Goal: Transaction & Acquisition: Purchase product/service

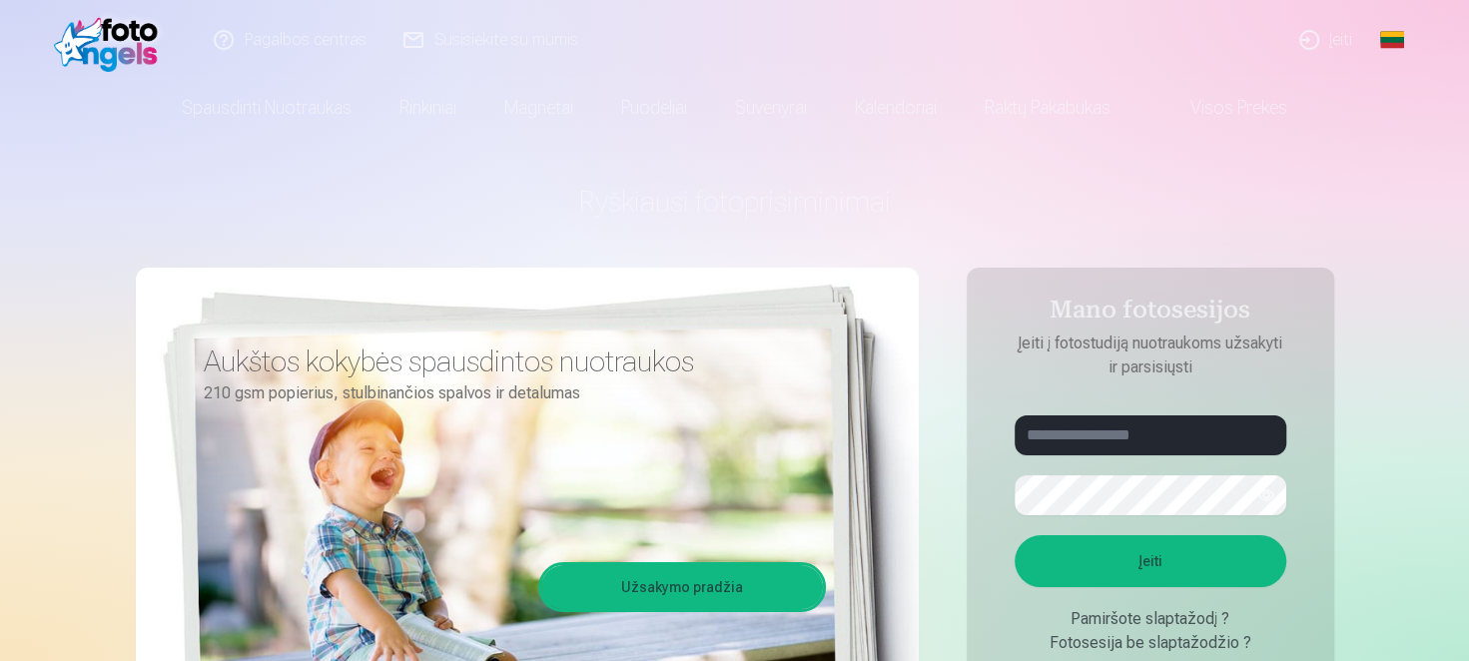
click at [962, 419] on div "Ryškiausi fotoprisiminimai Aukštos kokybės spausdintos nuotraukos 210 gsm popie…" at bounding box center [735, 500] width 1198 height 729
click at [1103, 442] on input "text" at bounding box center [1150, 435] width 272 height 40
type input "**********"
click at [1135, 549] on button "Įeiti" at bounding box center [1150, 561] width 272 height 52
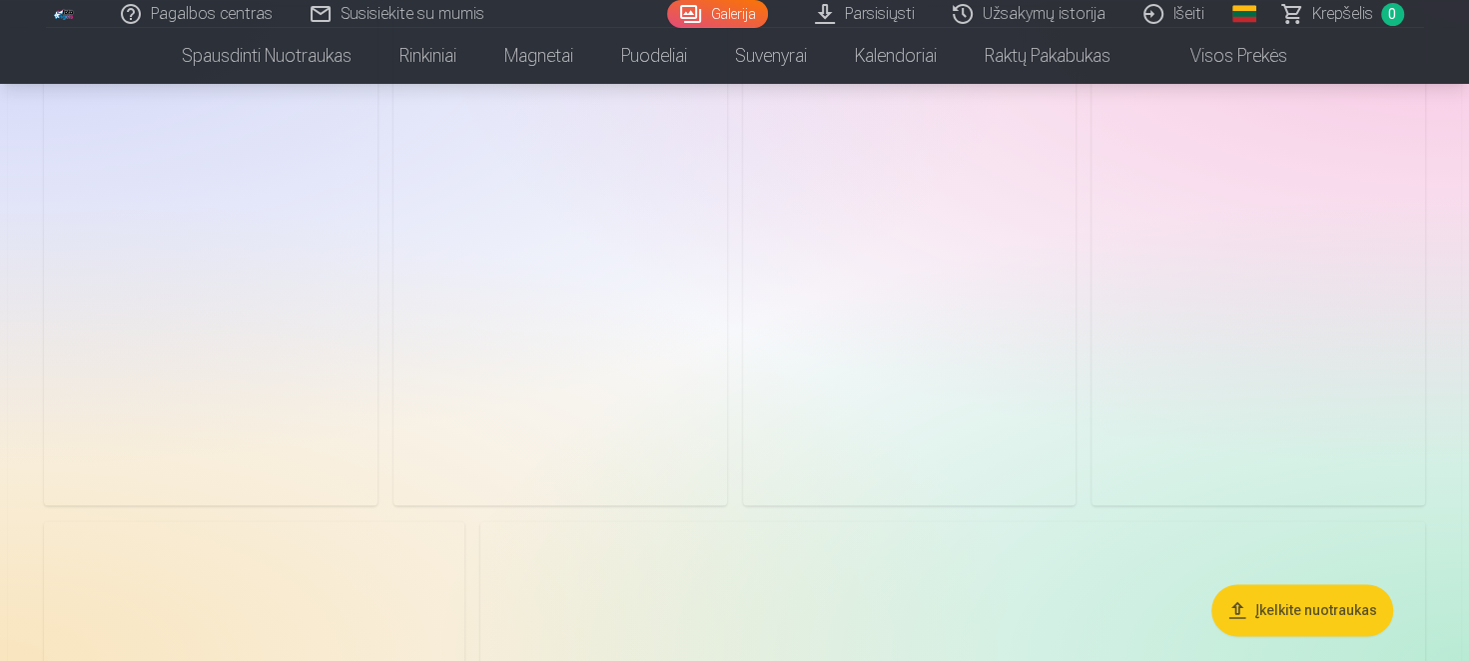
scroll to position [1697, 0]
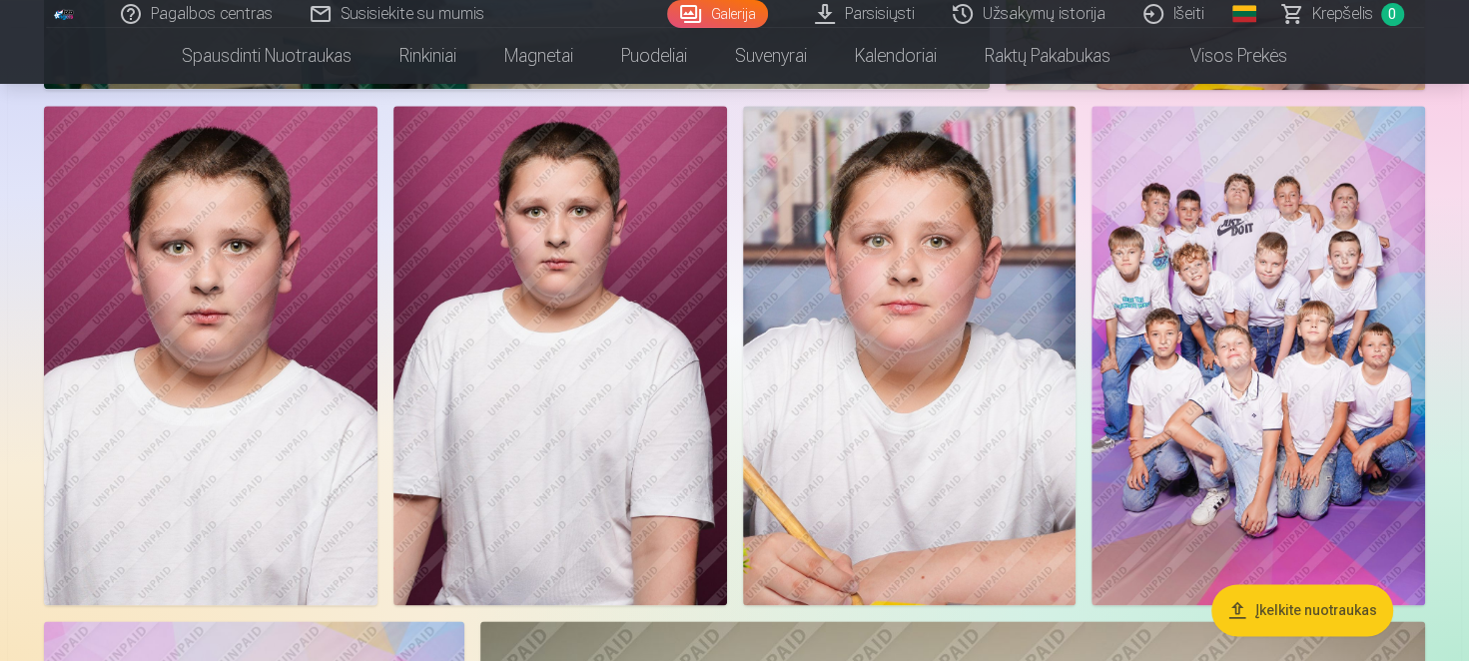
click at [1252, 342] on img at bounding box center [1257, 356] width 333 height 500
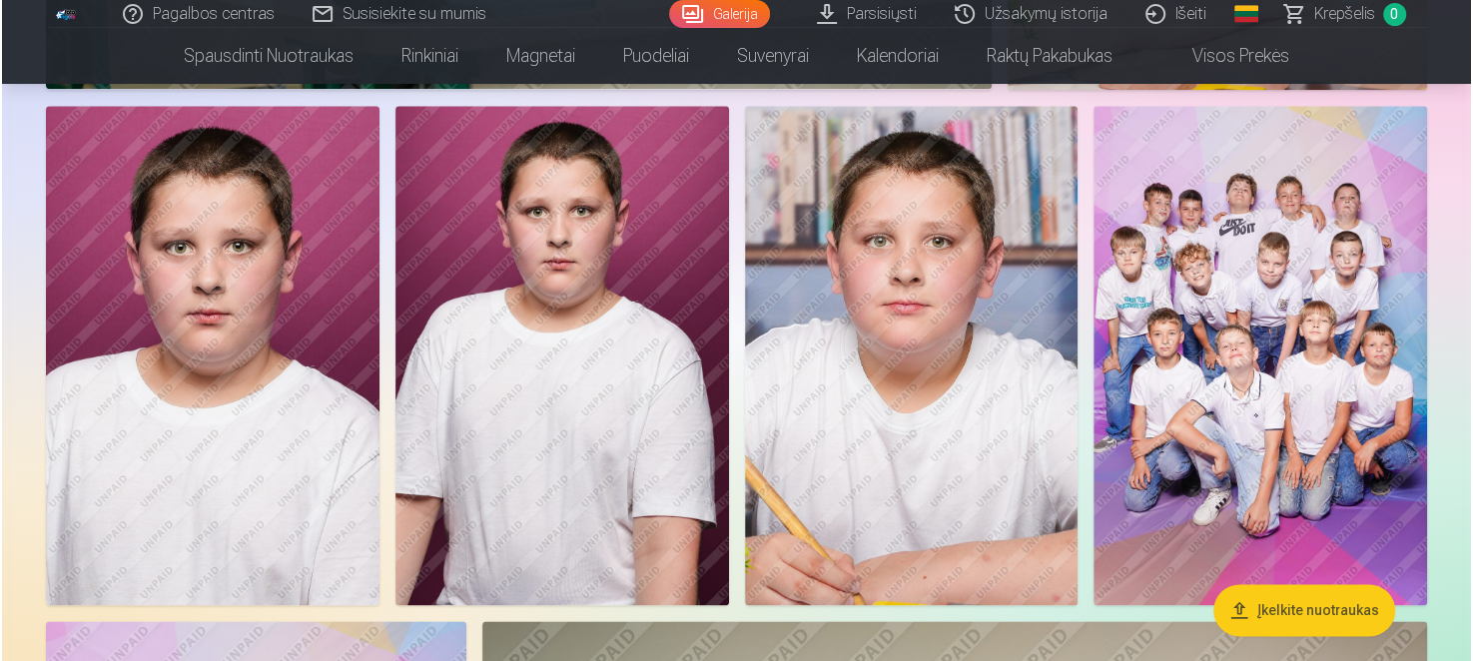
scroll to position [1700, 0]
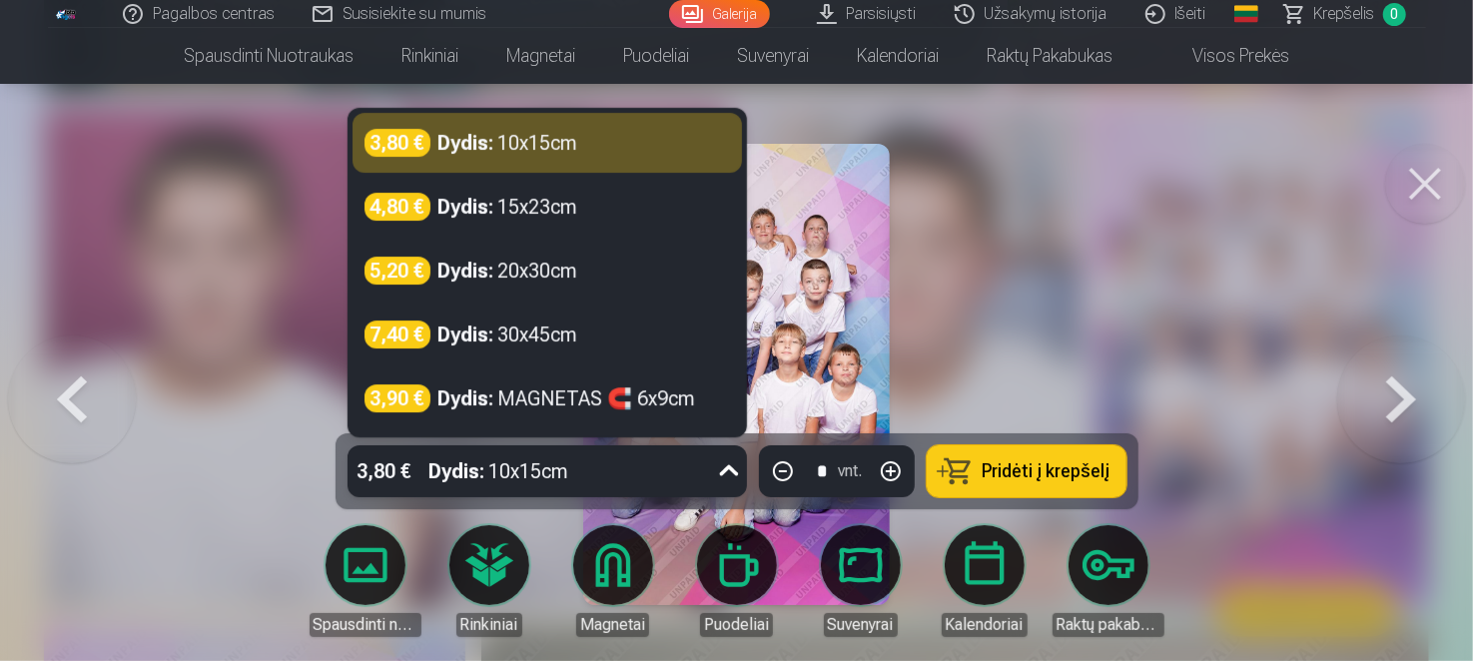
click at [727, 472] on icon at bounding box center [729, 471] width 32 height 32
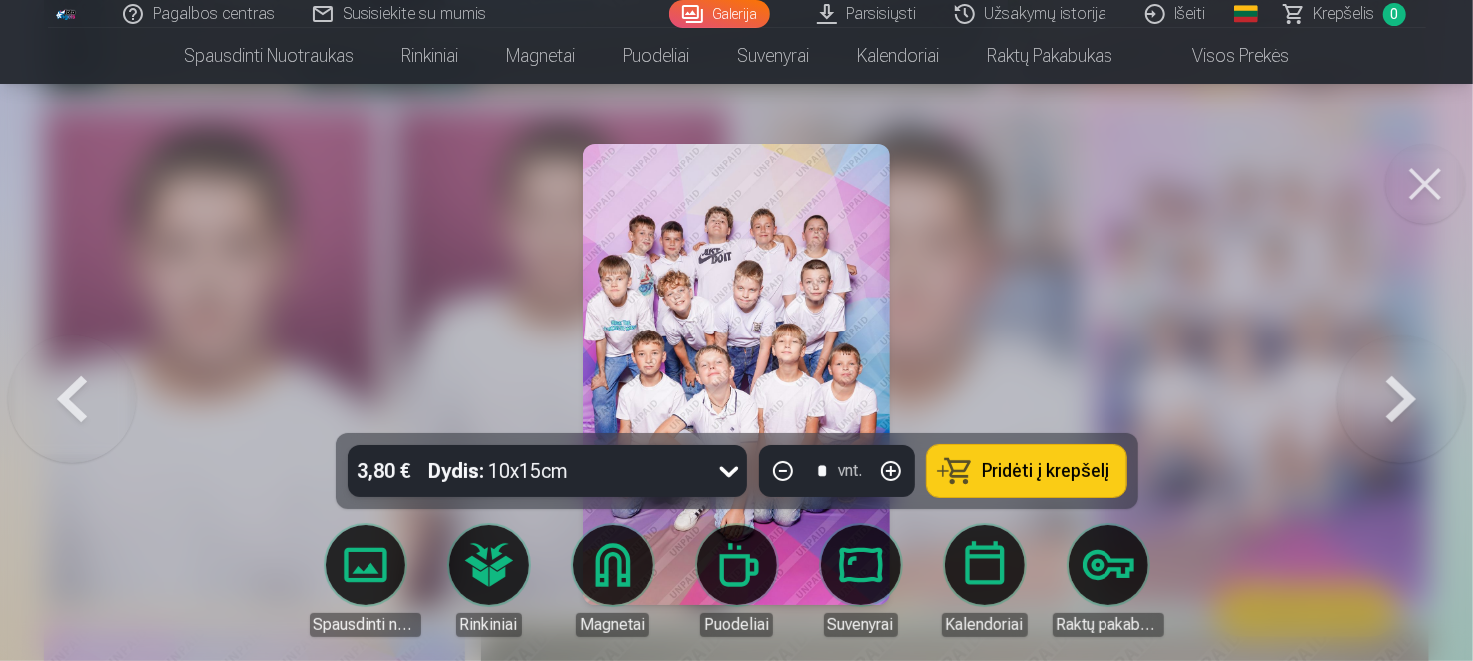
click at [723, 468] on icon at bounding box center [728, 472] width 19 height 11
click at [1030, 483] on button "Pridėti į krepšelį" at bounding box center [1027, 471] width 200 height 52
click at [1422, 188] on button at bounding box center [1425, 184] width 80 height 80
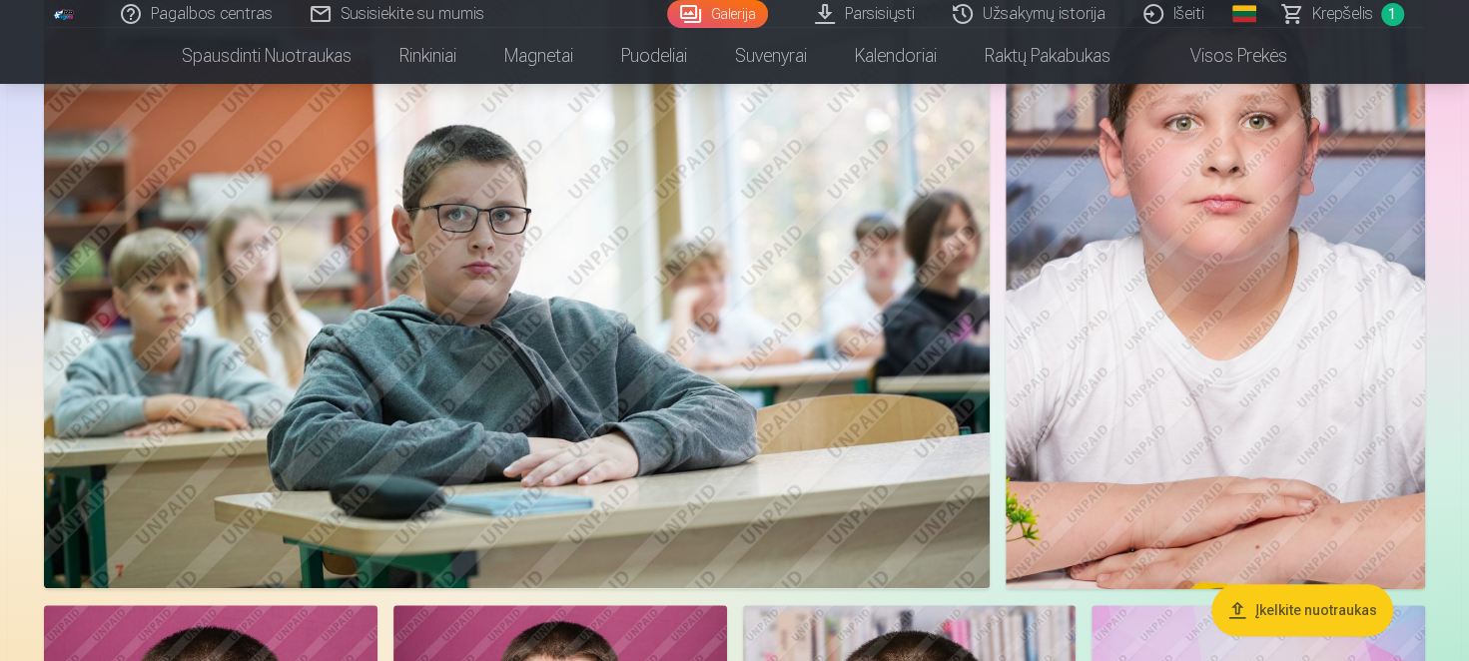
scroll to position [1097, 0]
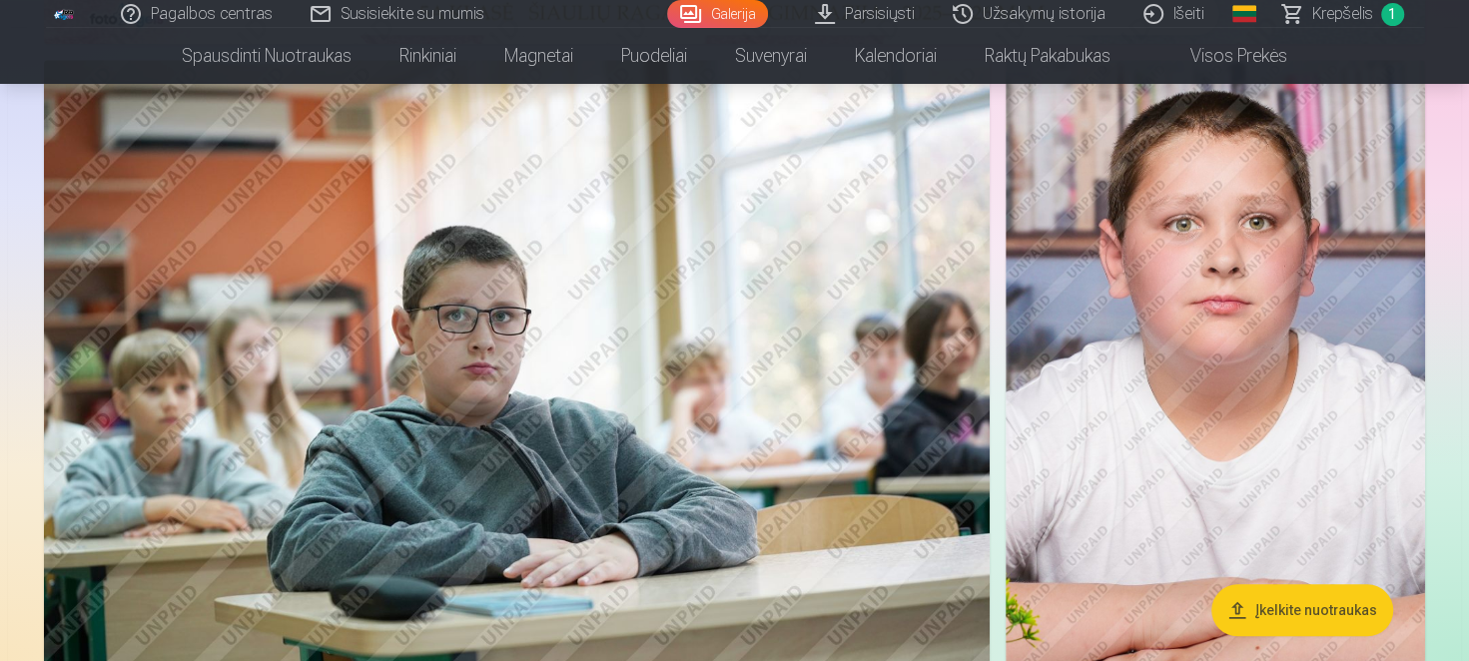
click at [1253, 442] on img at bounding box center [1214, 375] width 419 height 630
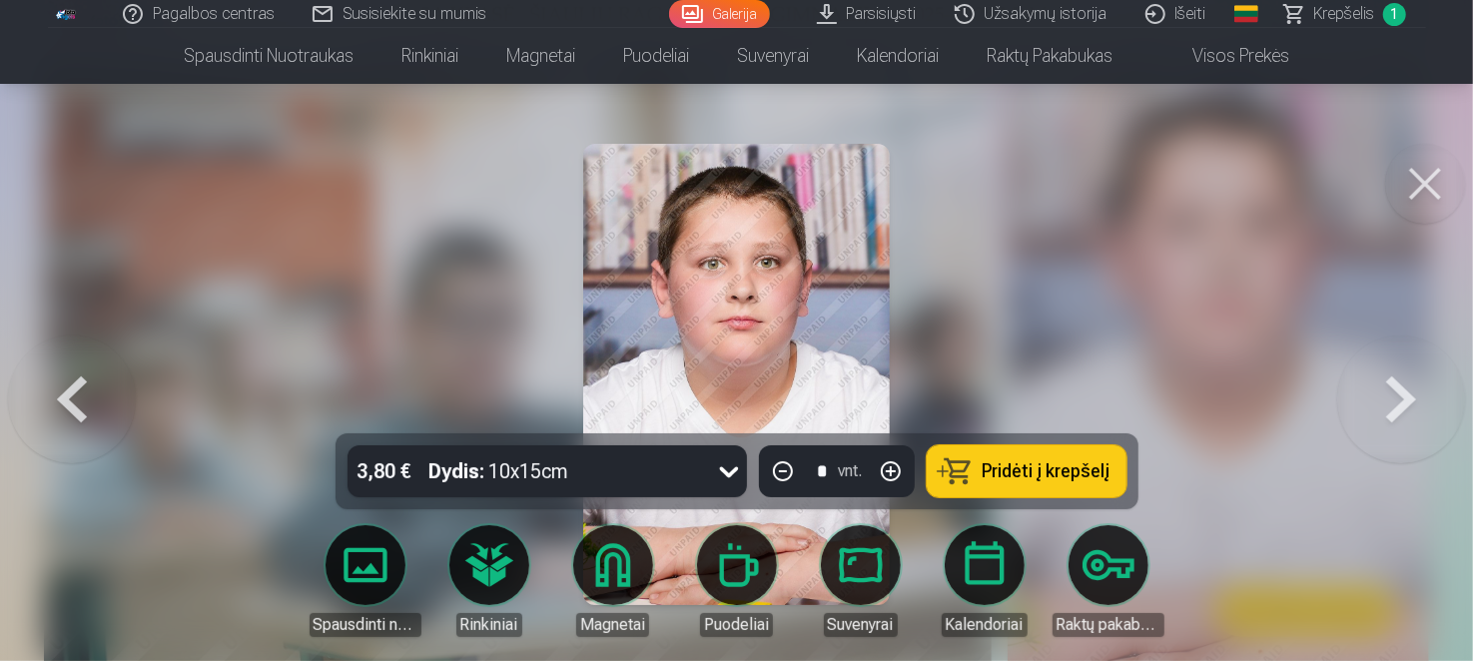
drag, startPoint x: 982, startPoint y: 471, endPoint x: 1298, endPoint y: 220, distance: 403.6
click at [1407, 200] on button at bounding box center [1425, 184] width 80 height 80
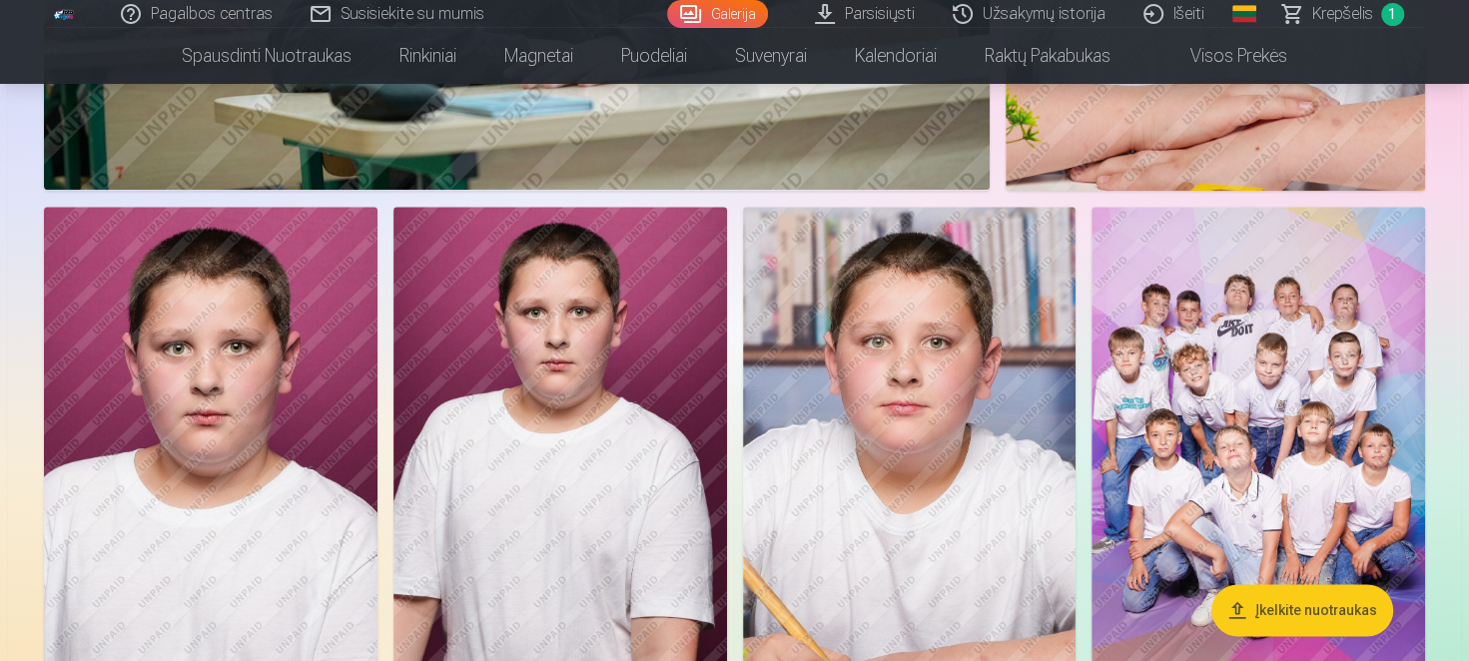
scroll to position [1697, 0]
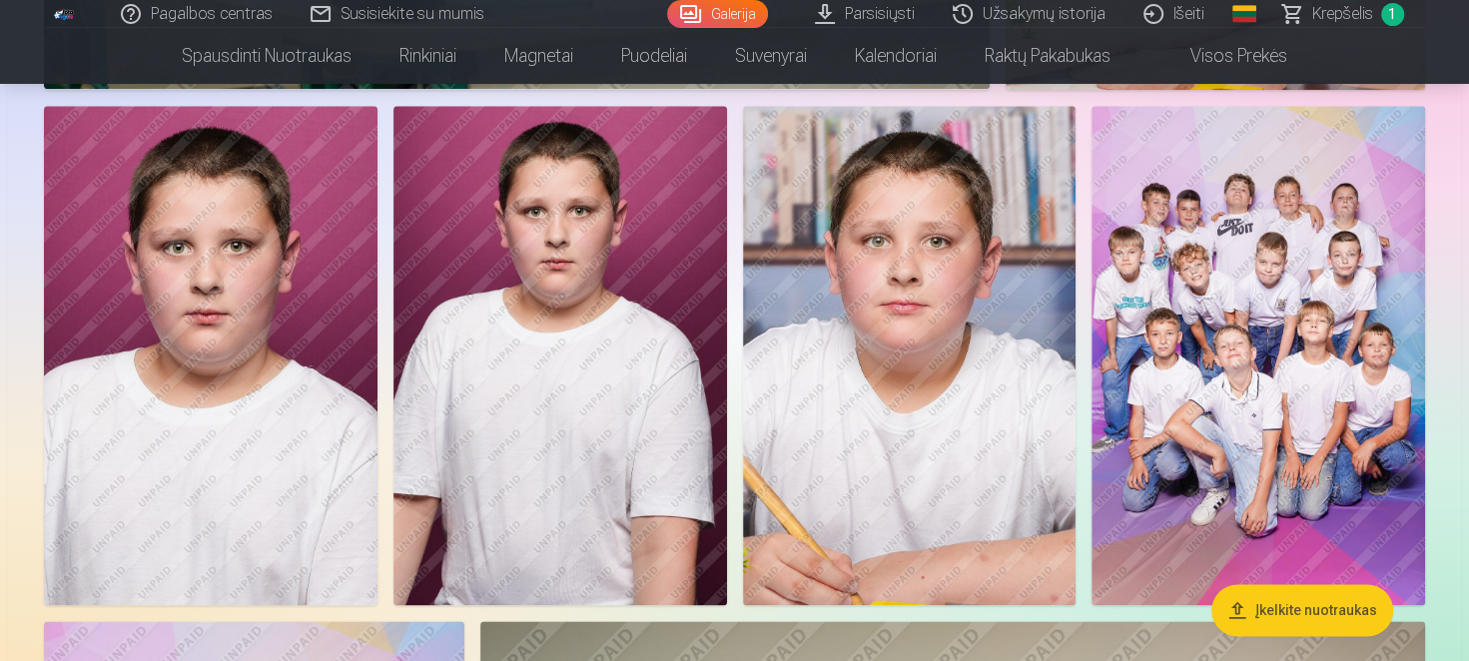
click at [981, 451] on img at bounding box center [909, 356] width 333 height 500
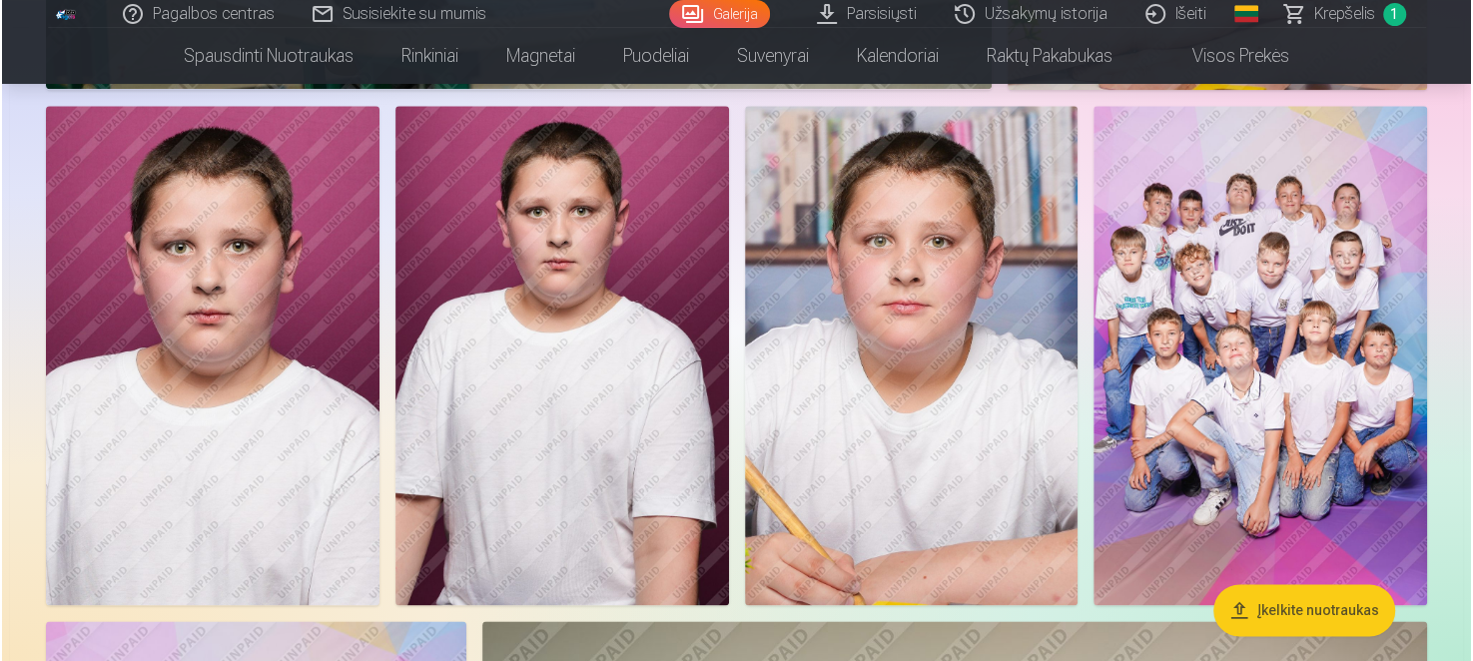
scroll to position [1700, 0]
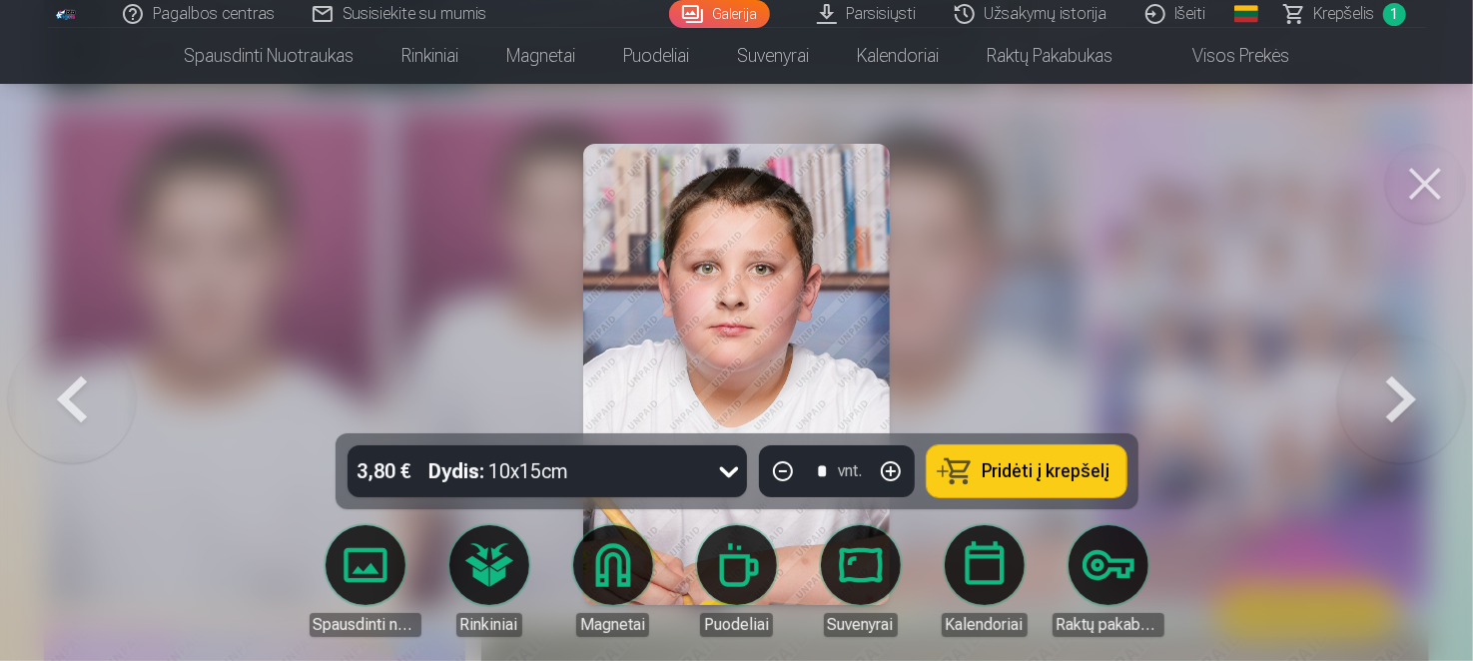
click at [990, 478] on span "Pridėti į krepšelį" at bounding box center [1046, 471] width 128 height 18
click at [1430, 177] on button at bounding box center [1425, 184] width 80 height 80
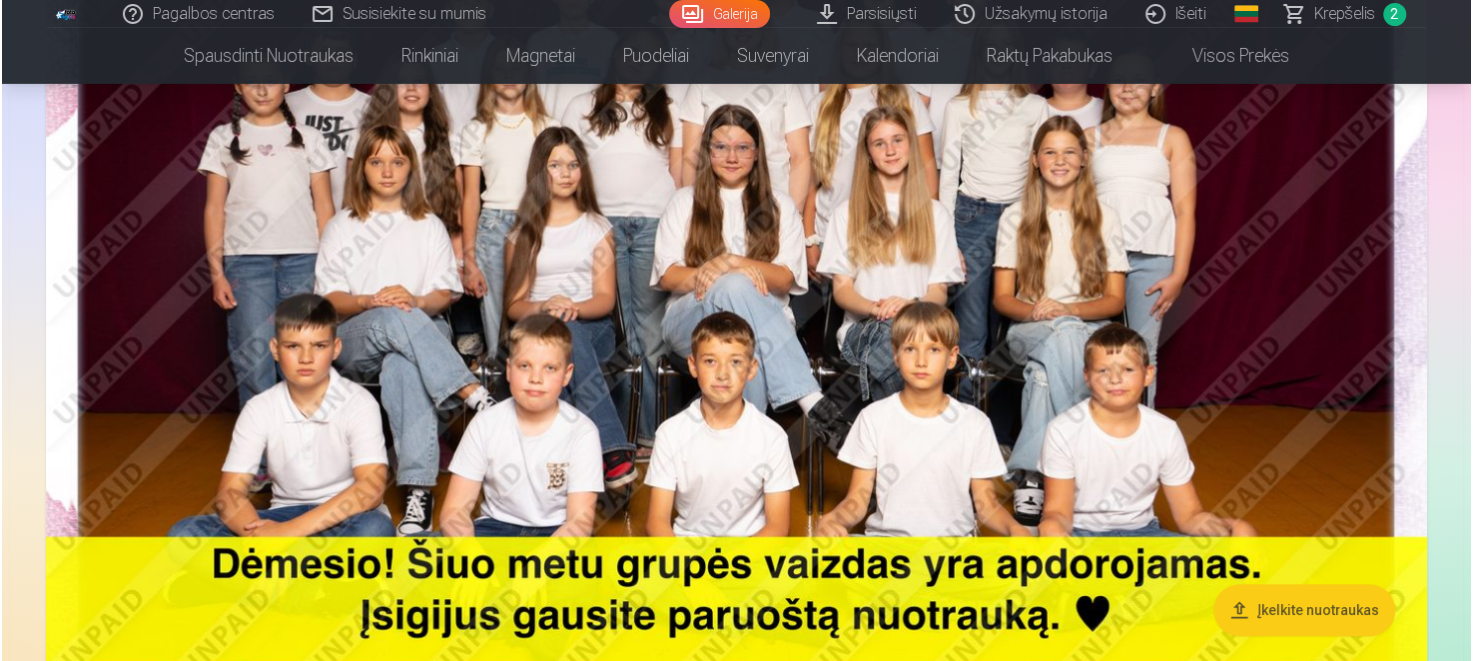
scroll to position [498, 0]
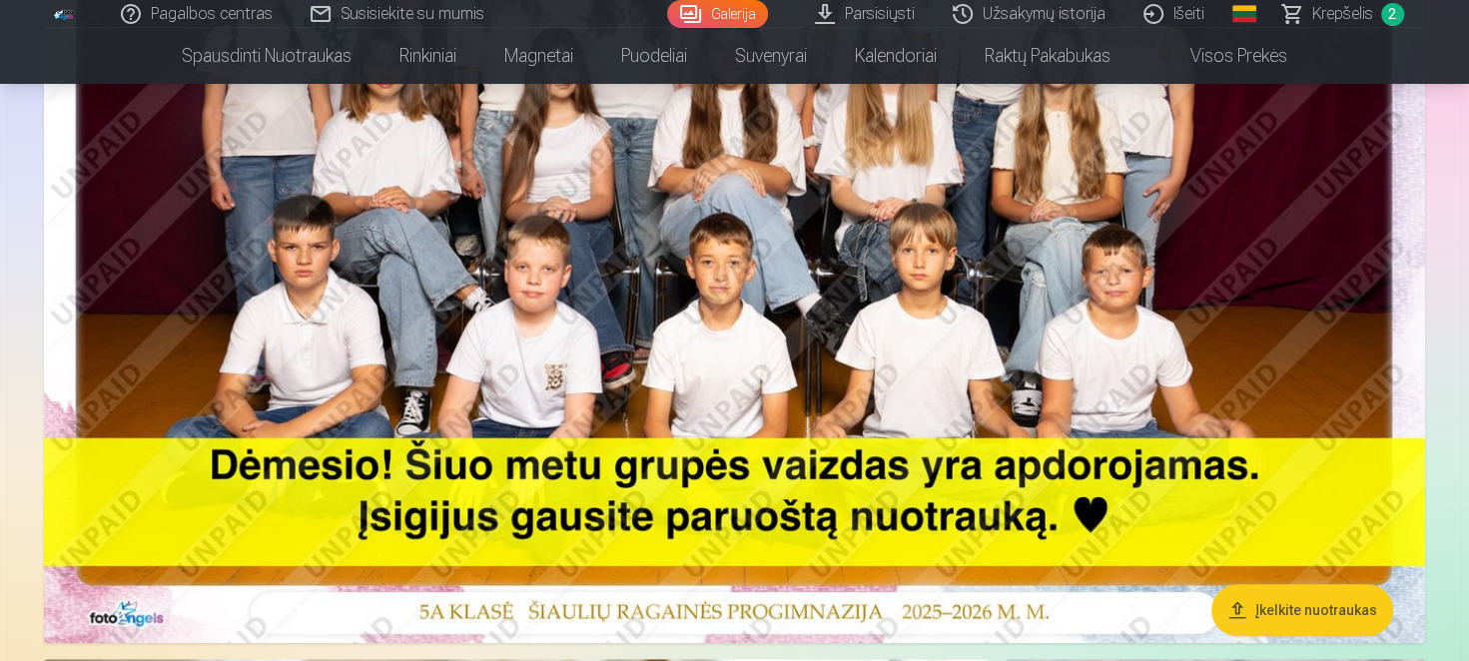
click at [703, 319] on img at bounding box center [734, 182] width 1381 height 922
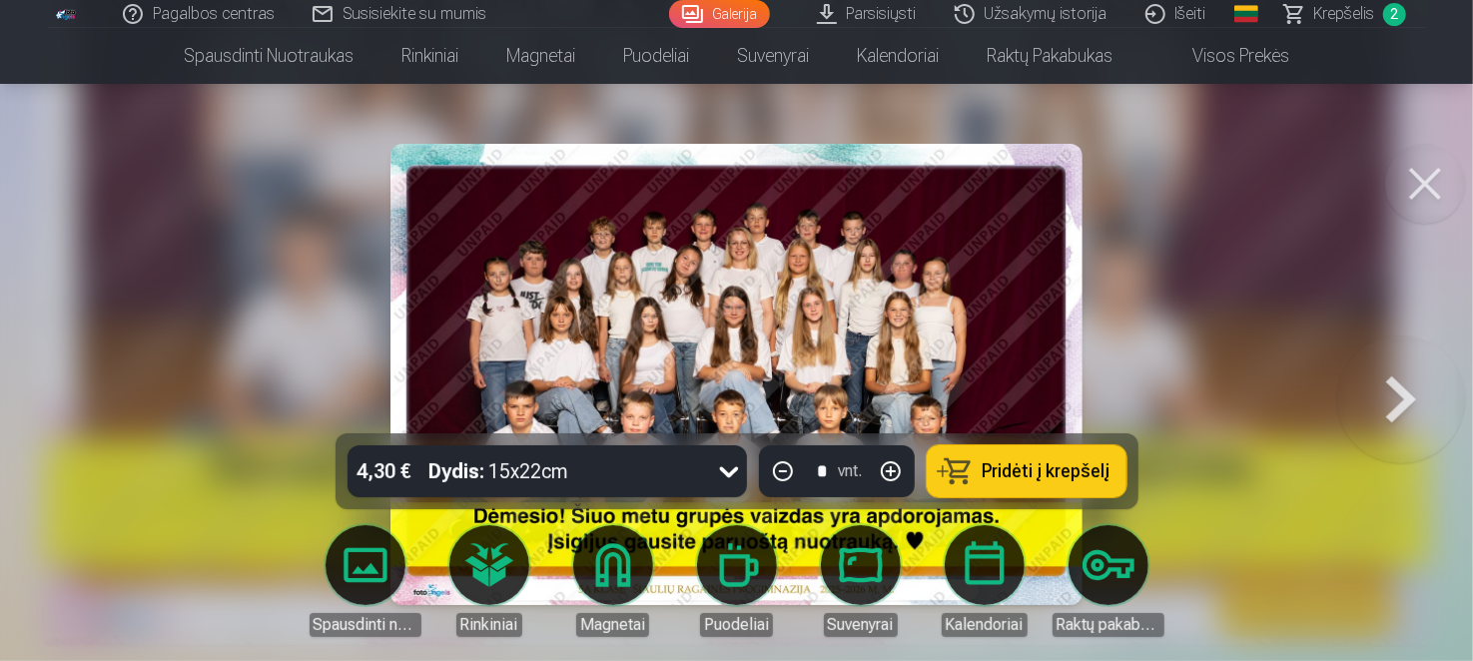
click at [1038, 475] on span "Pridėti į krepšelį" at bounding box center [1046, 471] width 128 height 18
click at [1332, 24] on span "Krepšelis" at bounding box center [1344, 14] width 61 height 24
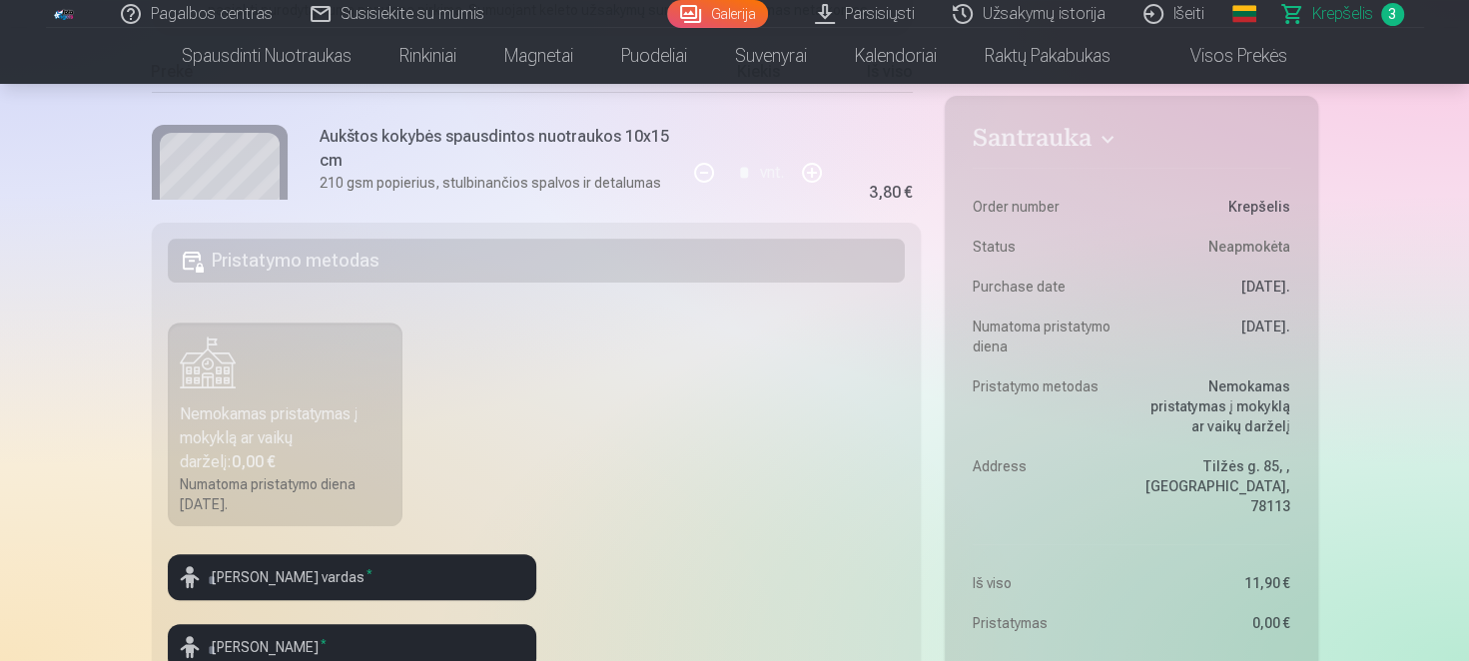
scroll to position [498, 0]
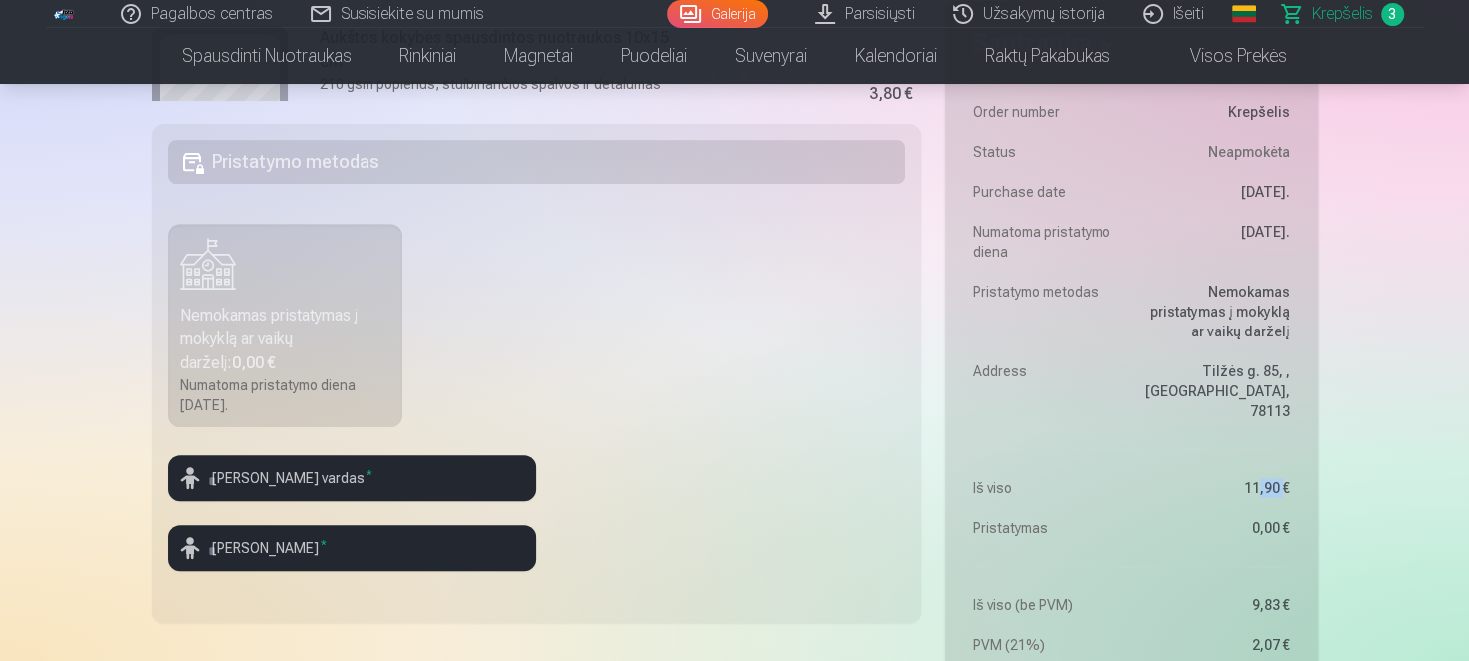
drag, startPoint x: 1259, startPoint y: 494, endPoint x: 1285, endPoint y: 490, distance: 26.3
click at [1285, 490] on dd "11,90 €" at bounding box center [1215, 488] width 149 height 20
click at [1295, 498] on aside "Santrauka Order number Krepšelis Status Neapmokėta Purchase date 13.09.2025. Nu…" at bounding box center [1131, 493] width 372 height 985
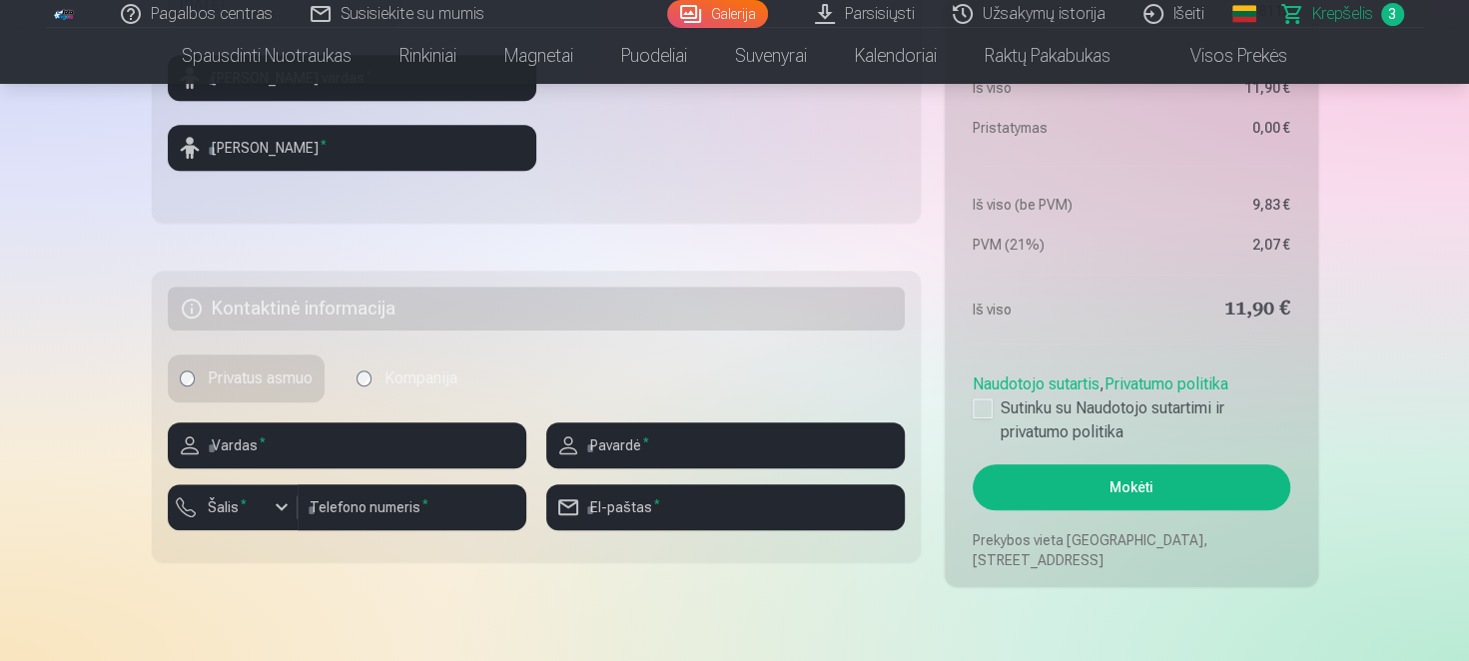
scroll to position [997, 0]
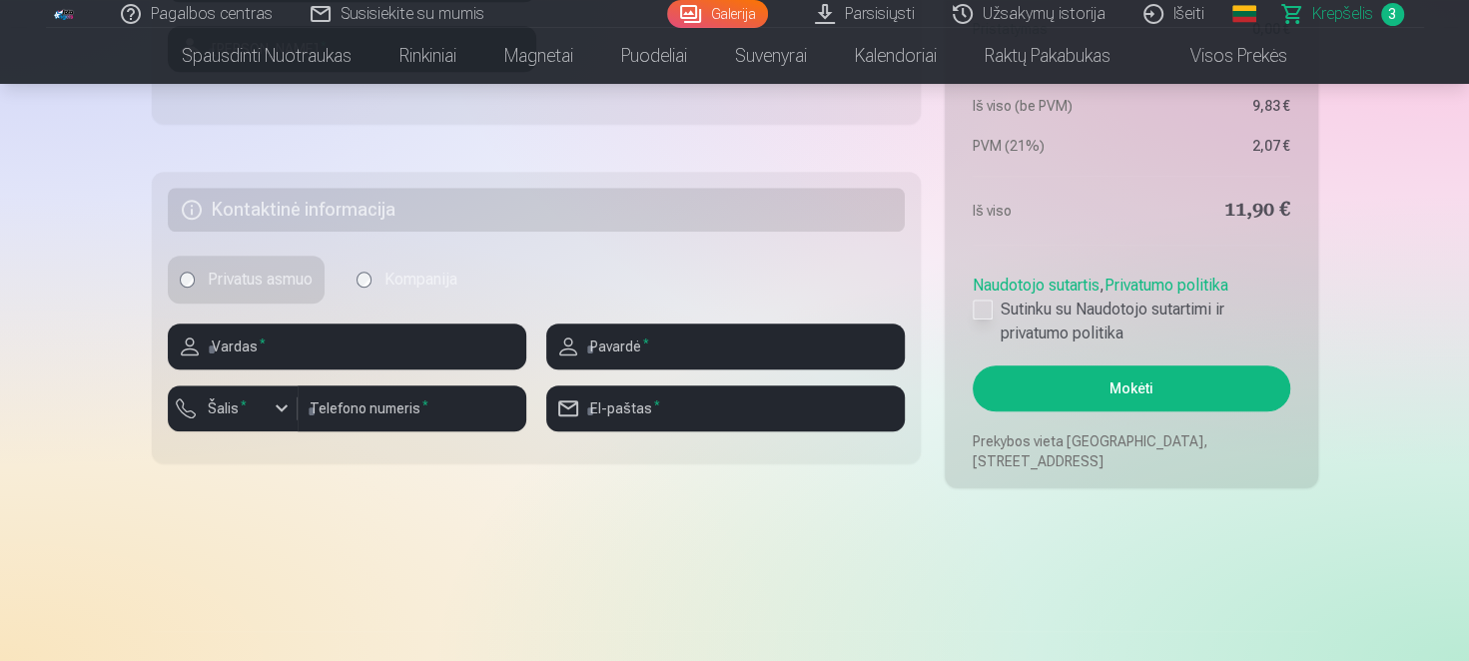
click at [977, 318] on div at bounding box center [982, 310] width 20 height 20
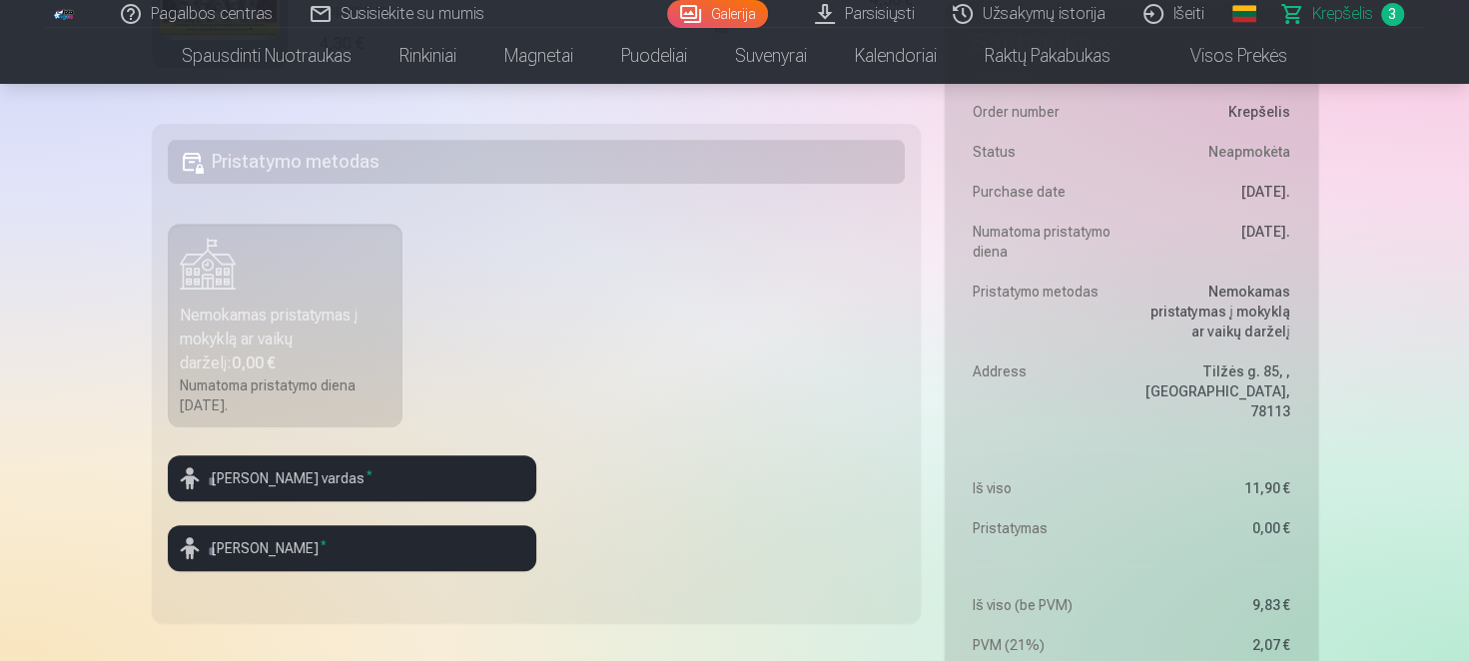
scroll to position [598, 0]
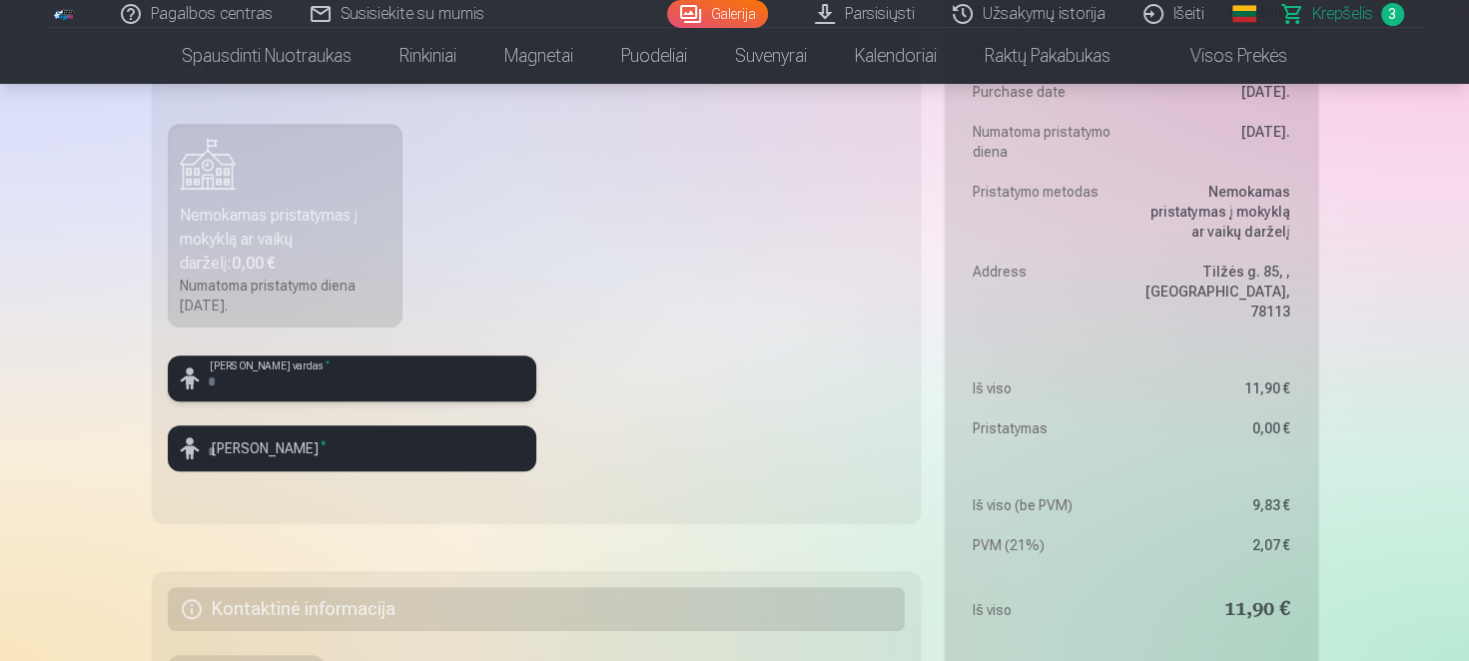
click at [339, 377] on input "text" at bounding box center [352, 378] width 368 height 46
click at [313, 371] on input "text" at bounding box center [352, 378] width 368 height 46
type input "******"
click at [291, 435] on input "text" at bounding box center [352, 448] width 368 height 46
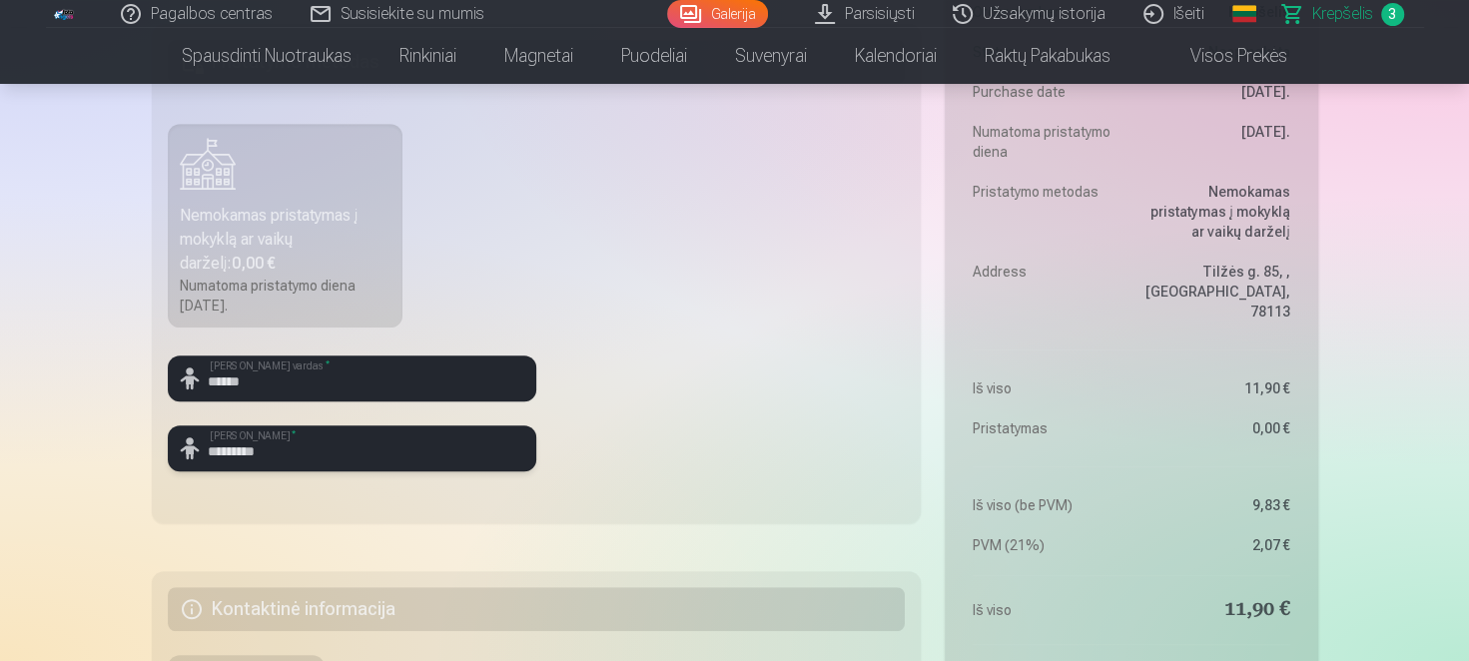
scroll to position [899, 0]
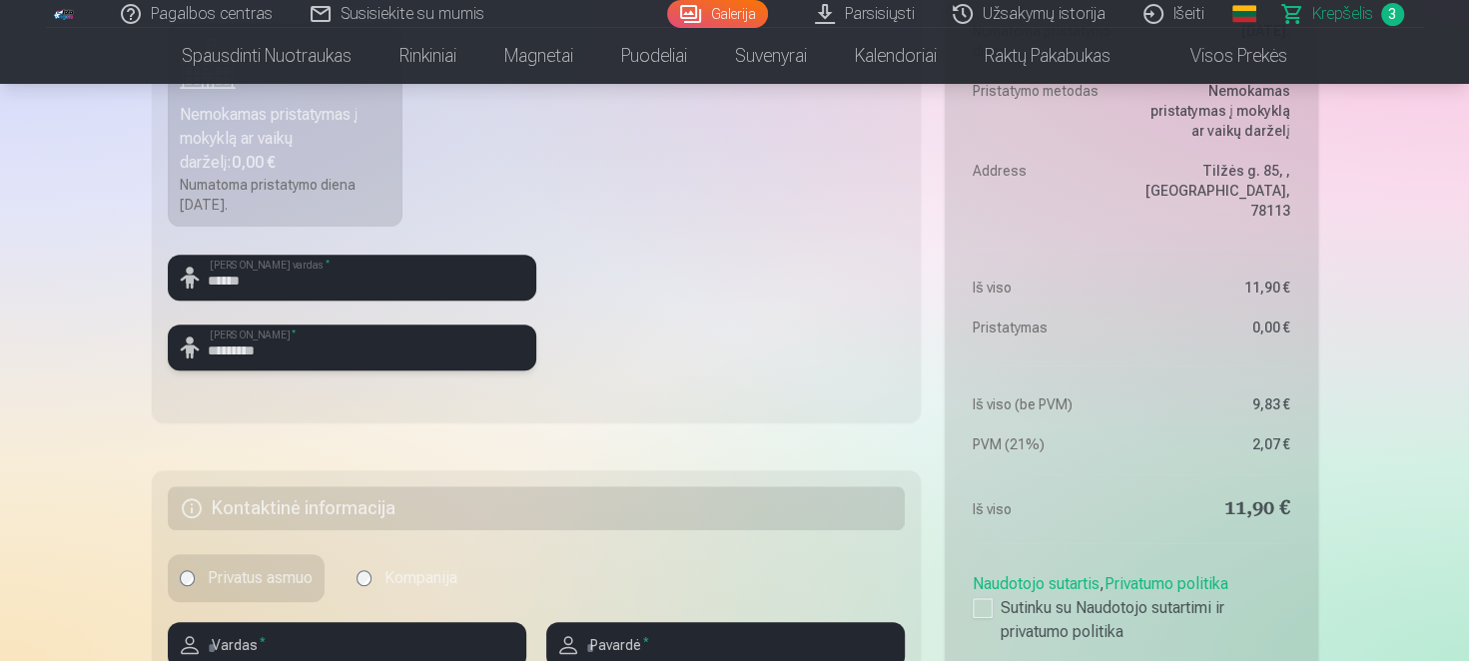
type input "*********"
click at [646, 354] on fieldset "Pristatymo metodas Nemokamas pristatymas į mokyklą ar vaikų darželį : 0,00 € Nu…" at bounding box center [537, 172] width 770 height 499
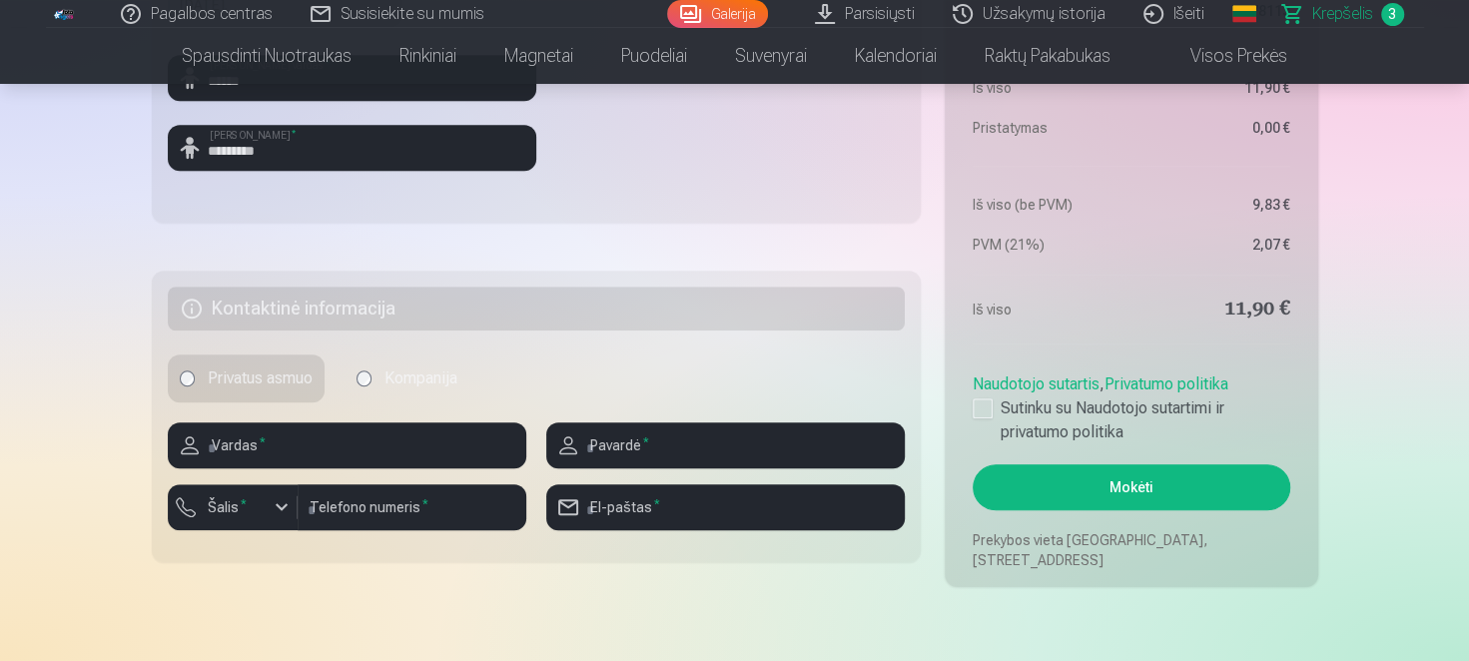
scroll to position [997, 0]
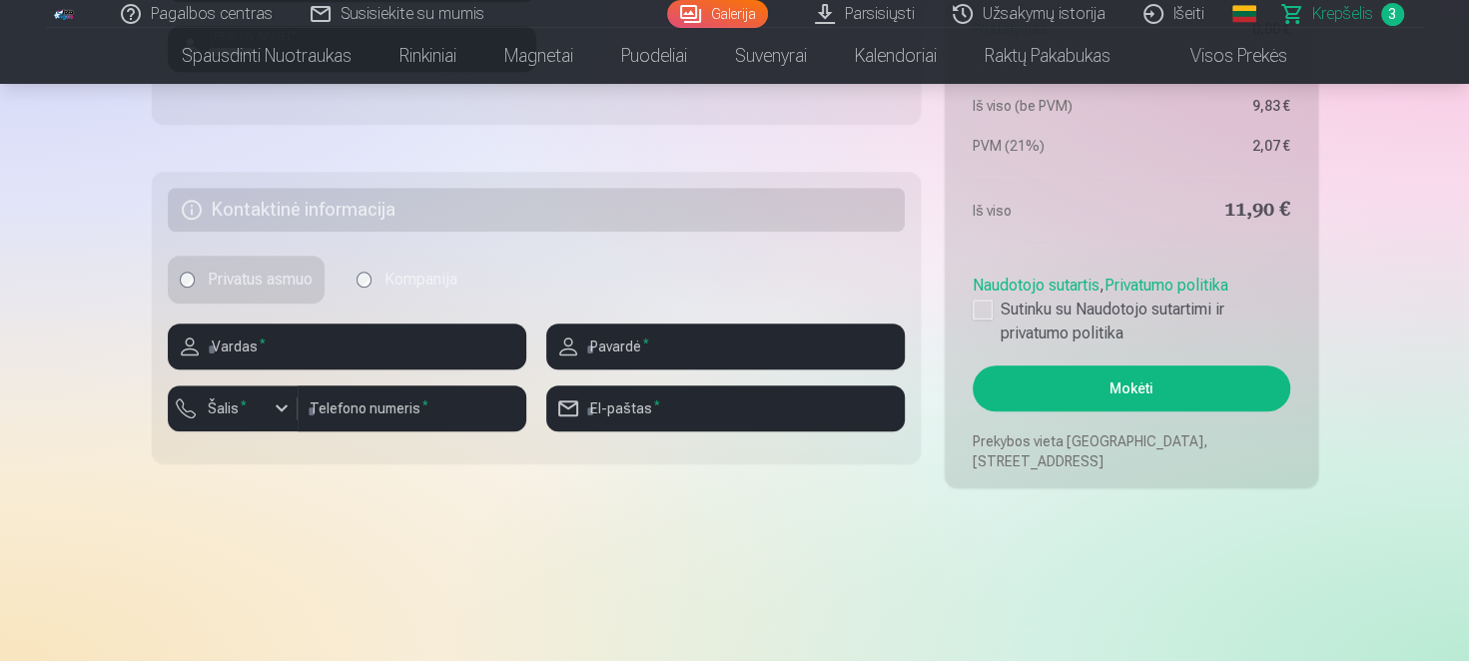
click at [1132, 384] on button "Mokėti" at bounding box center [1130, 388] width 317 height 46
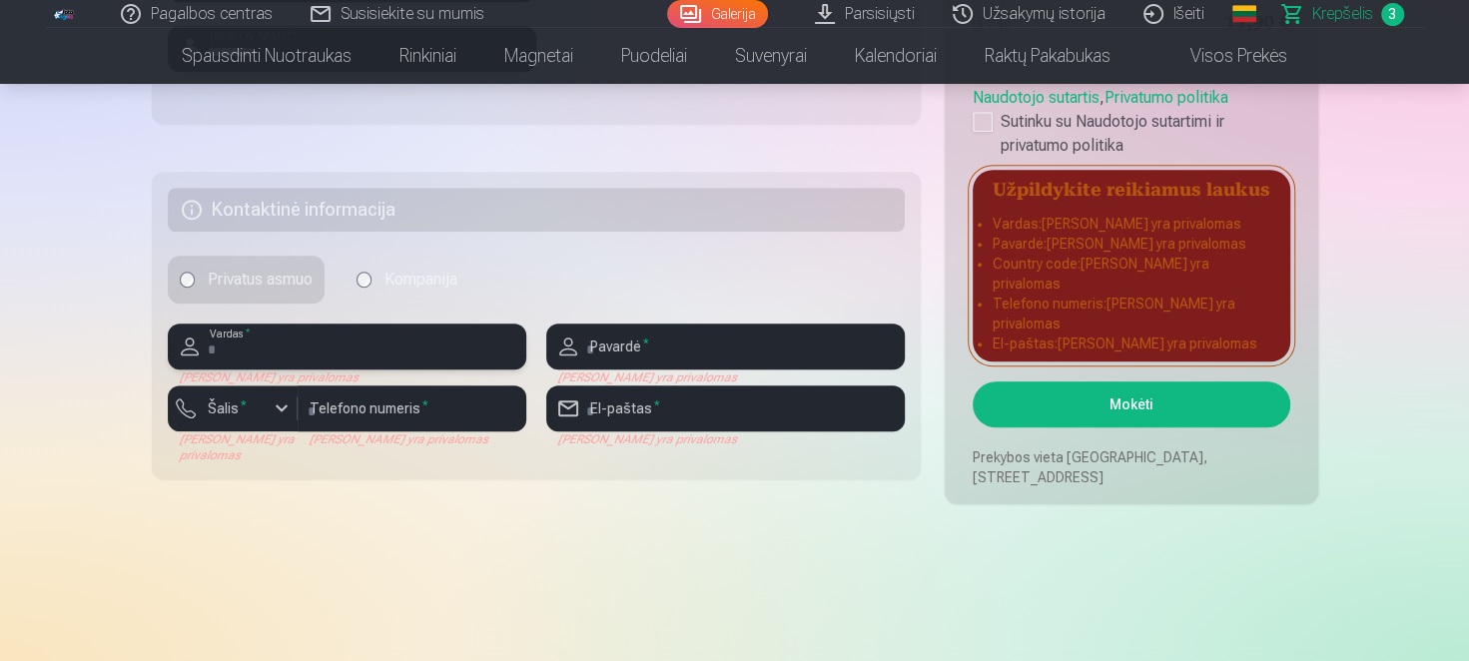
click at [346, 360] on input "text" at bounding box center [347, 346] width 358 height 46
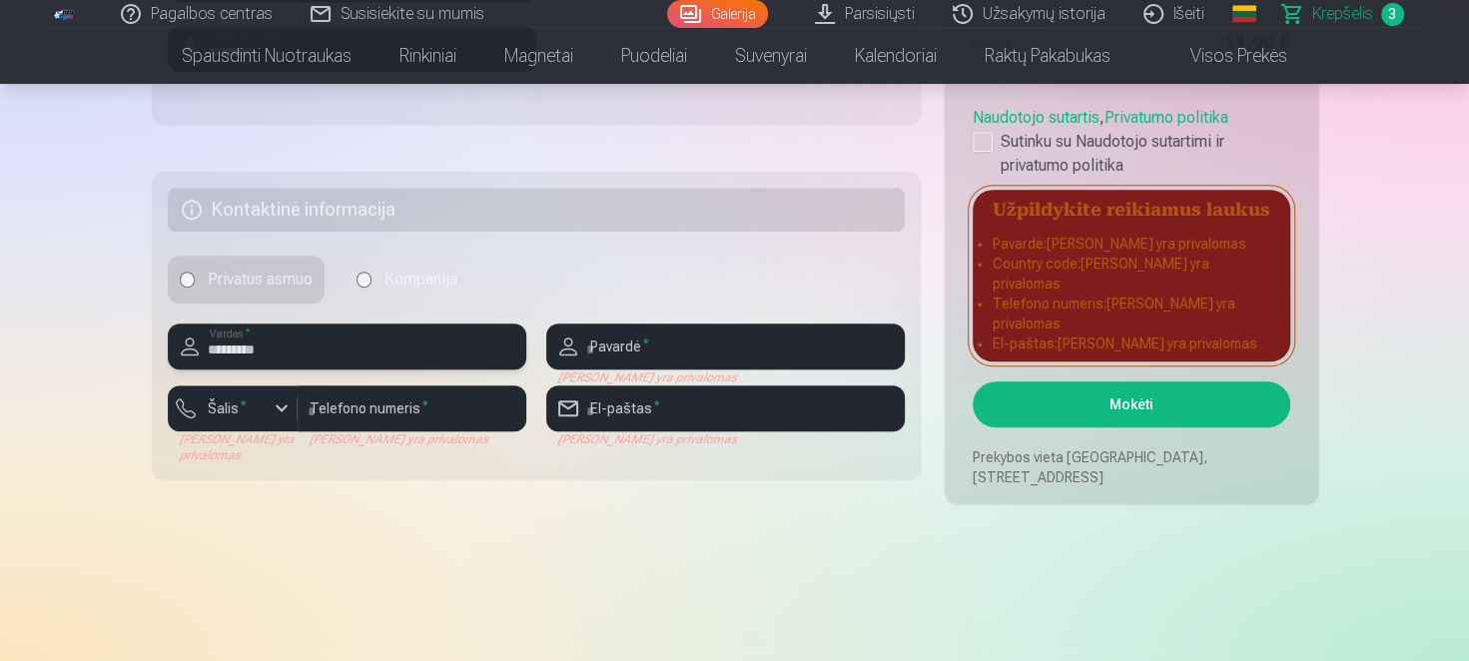
type input "*********"
type input "**********"
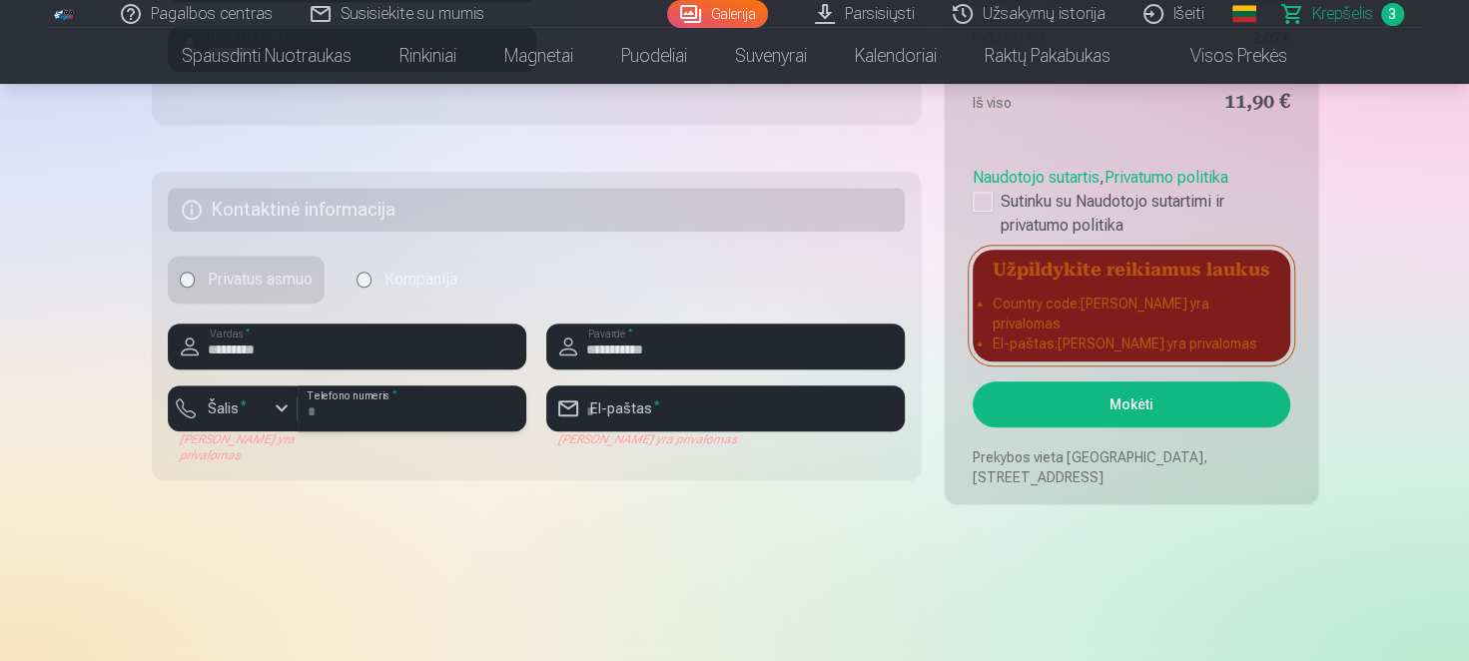
click at [449, 420] on input "*********" at bounding box center [412, 408] width 229 height 46
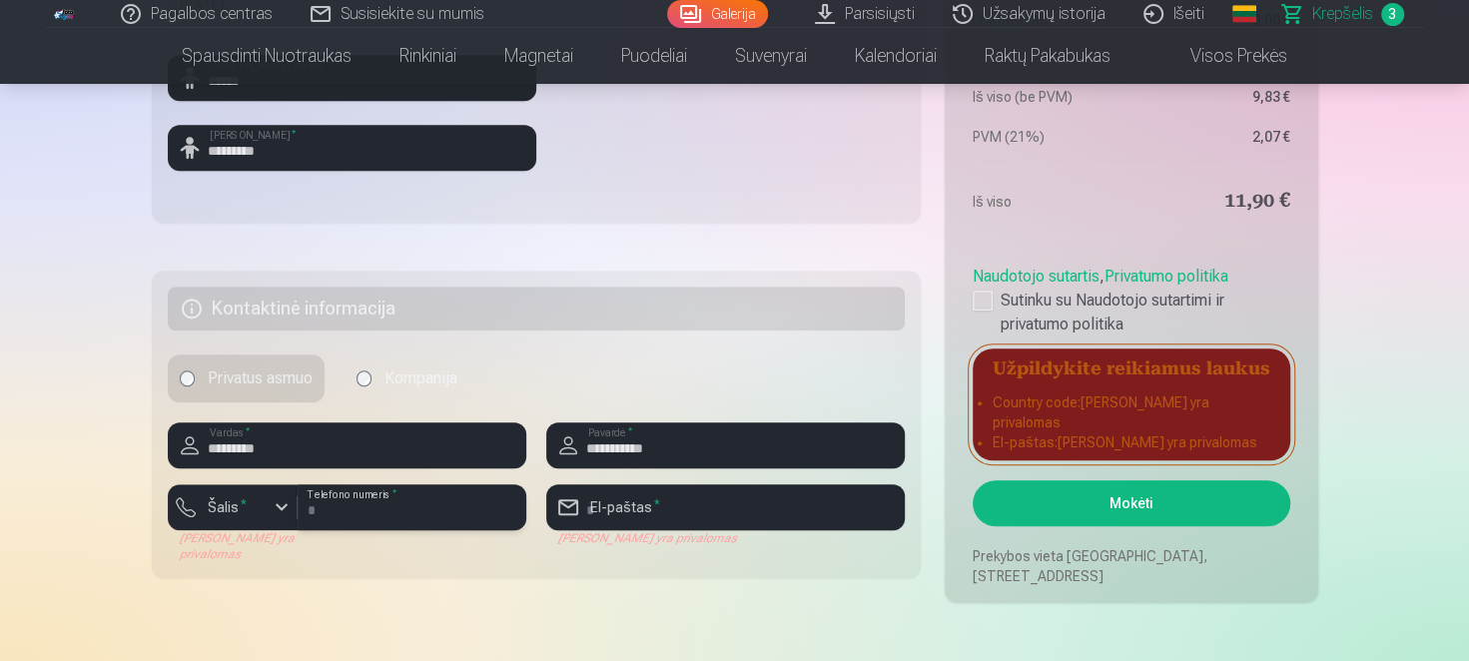
drag, startPoint x: 405, startPoint y: 506, endPoint x: 311, endPoint y: 511, distance: 95.0
click at [311, 511] on input "*********" at bounding box center [412, 507] width 229 height 46
type input "*"
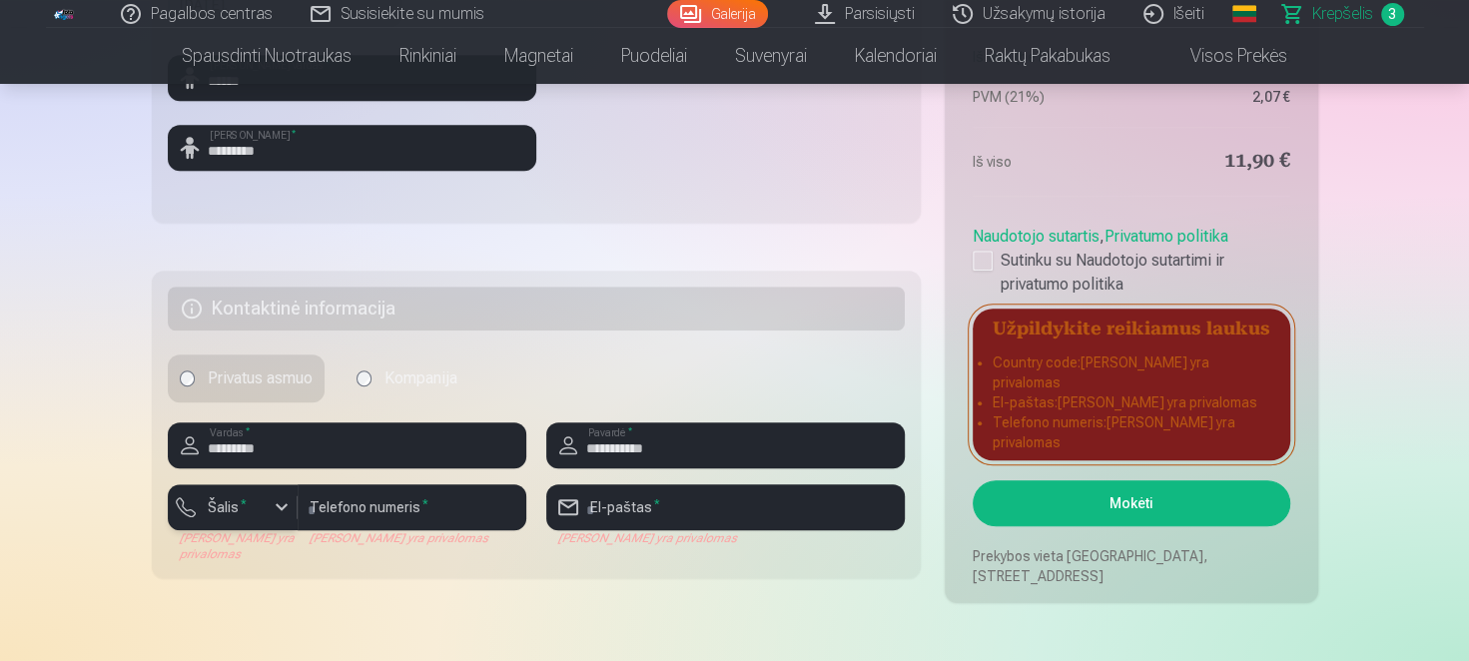
click at [245, 507] on label "Šalis *" at bounding box center [227, 507] width 55 height 20
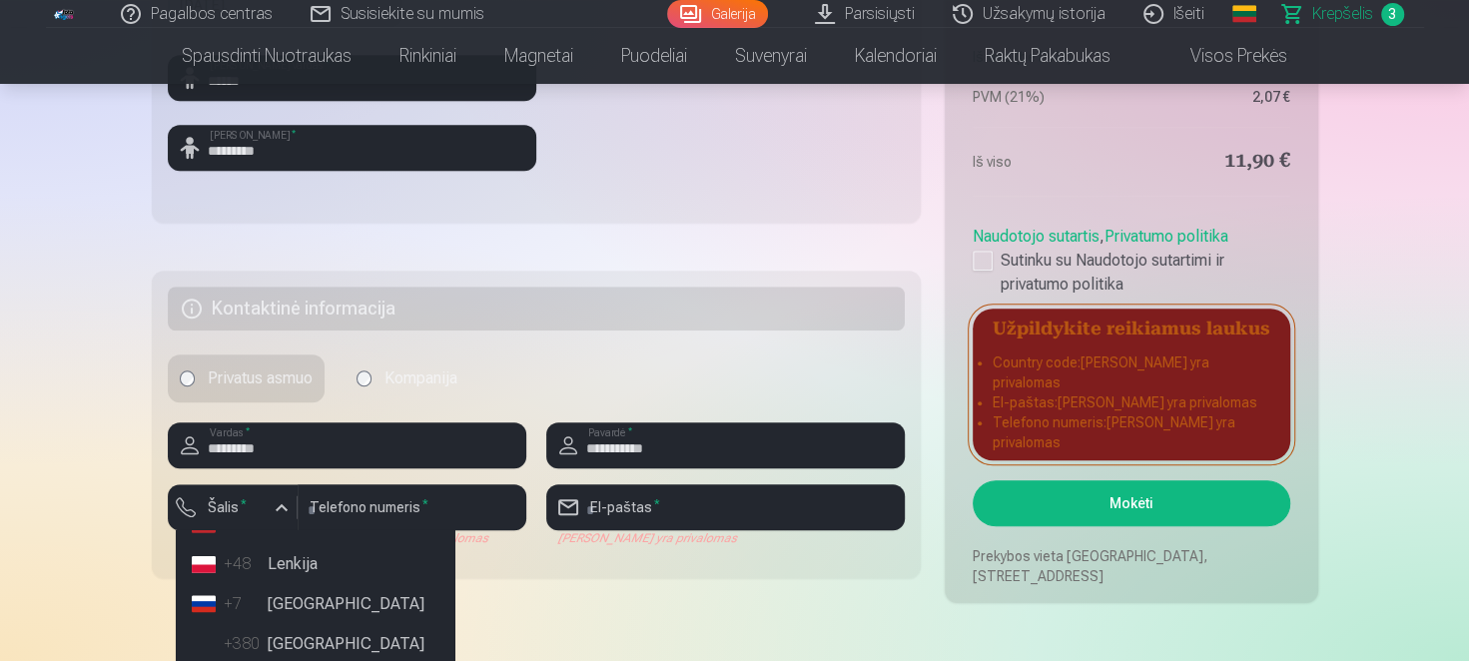
scroll to position [99, 0]
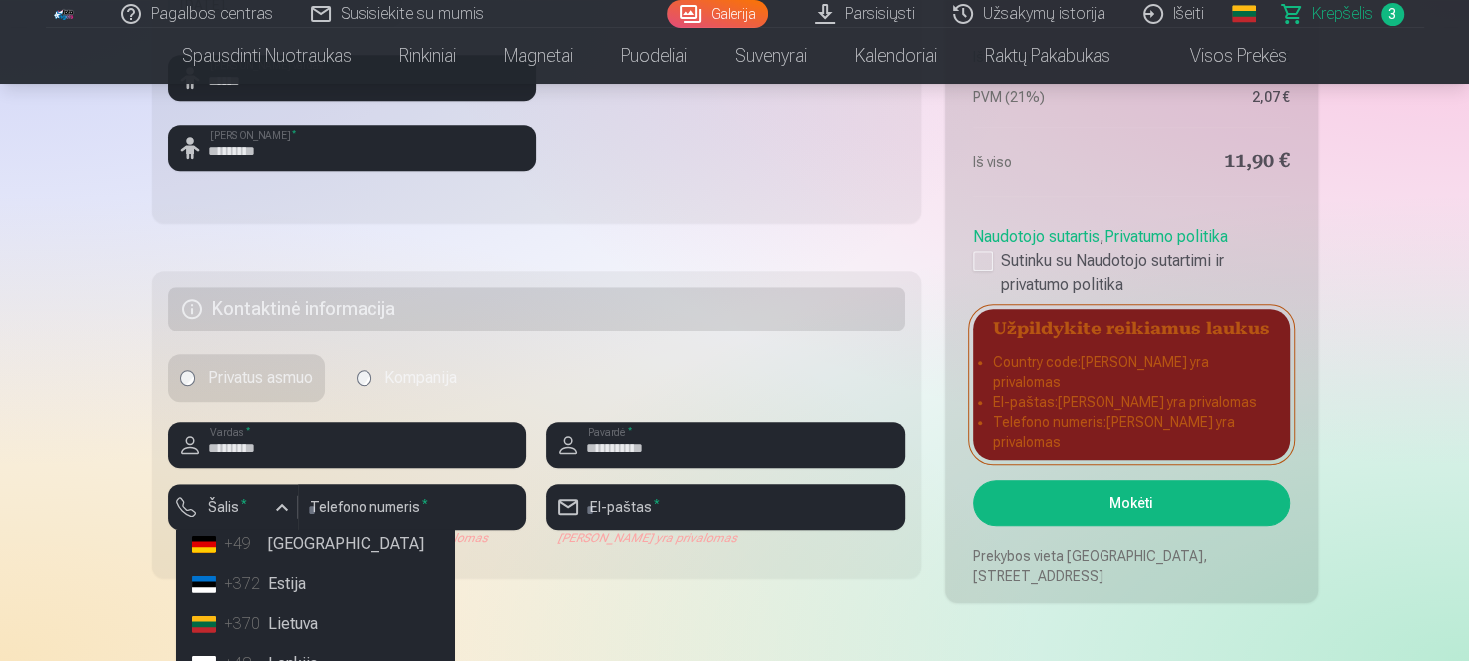
click at [296, 624] on li "+370 Lietuva" at bounding box center [315, 624] width 263 height 40
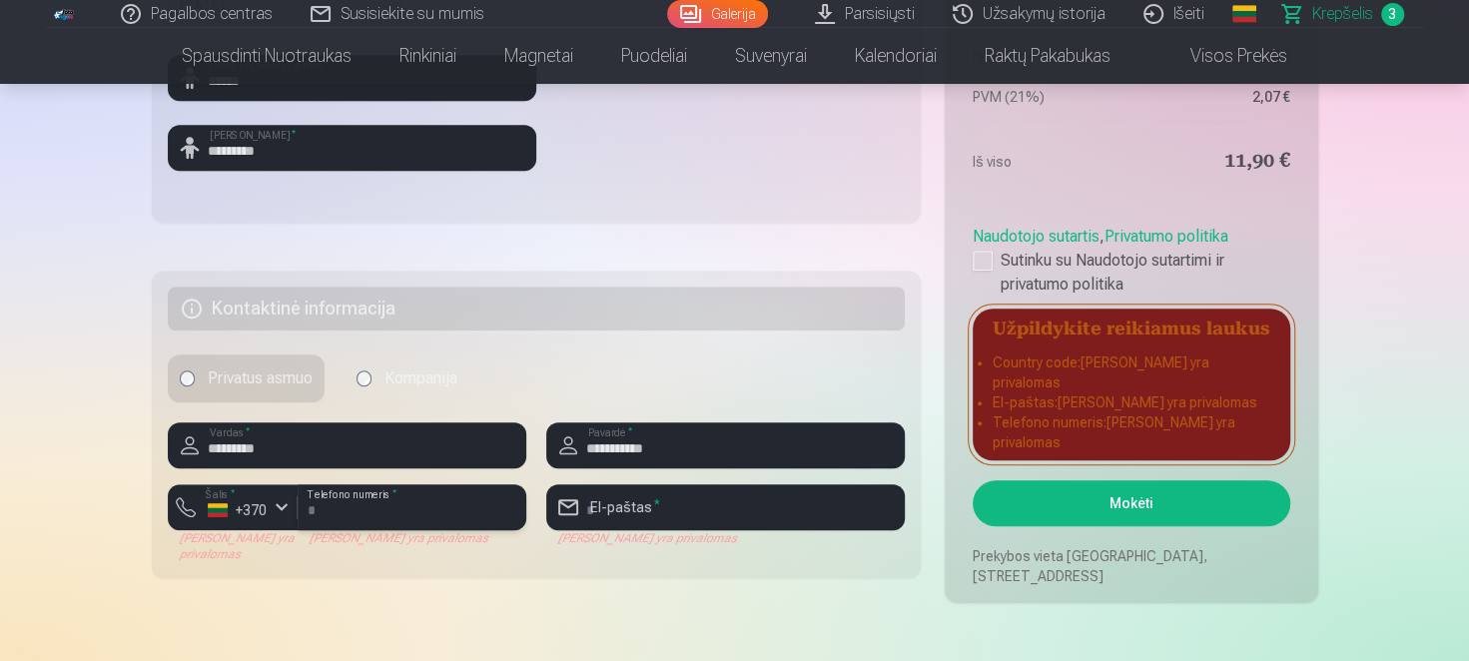
click at [403, 506] on input "number" at bounding box center [412, 507] width 229 height 46
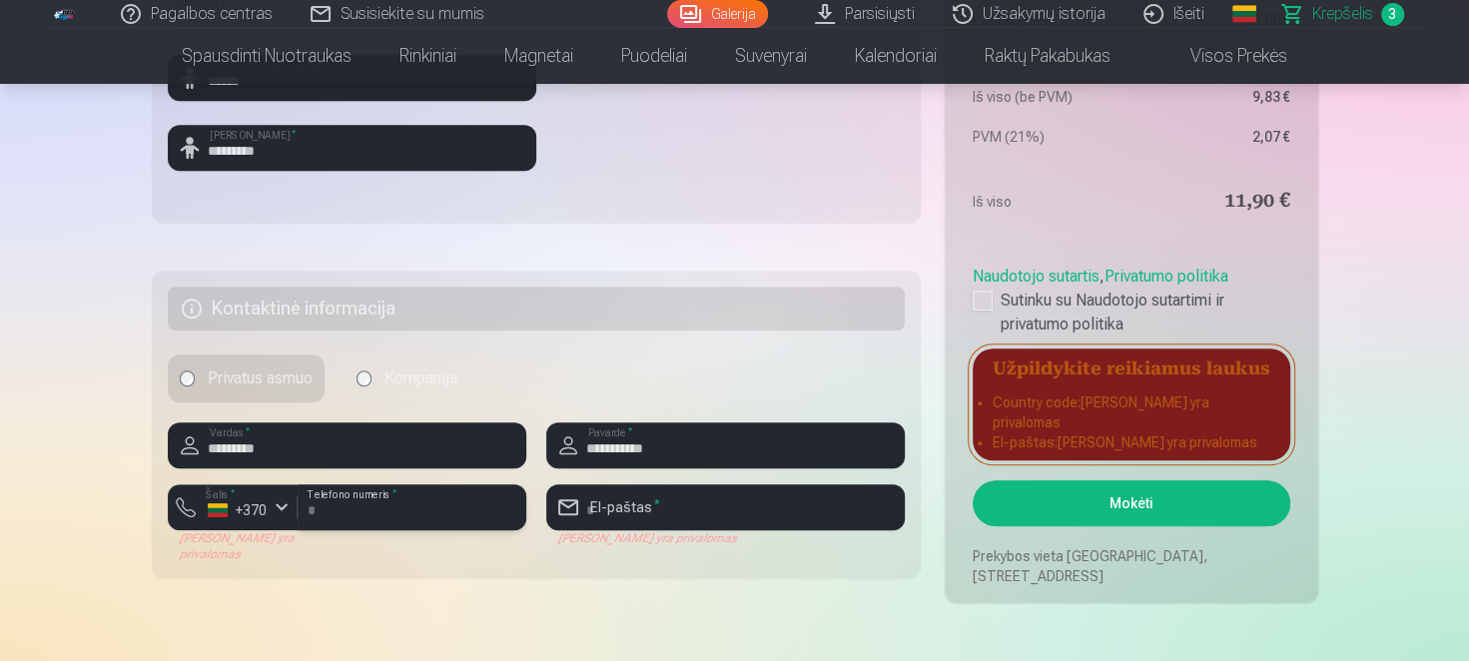
type input "********"
click at [178, 502] on button "Šalis * +370" at bounding box center [233, 507] width 130 height 46
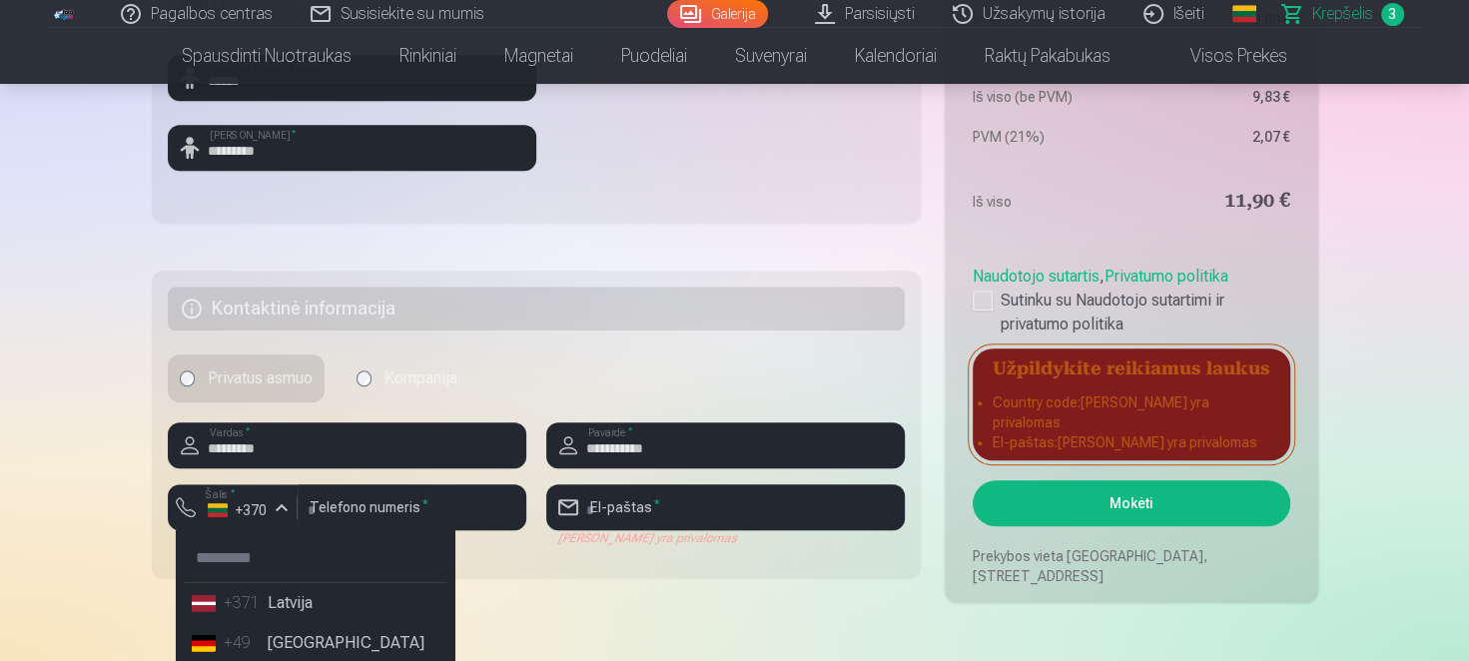
scroll to position [979, 0]
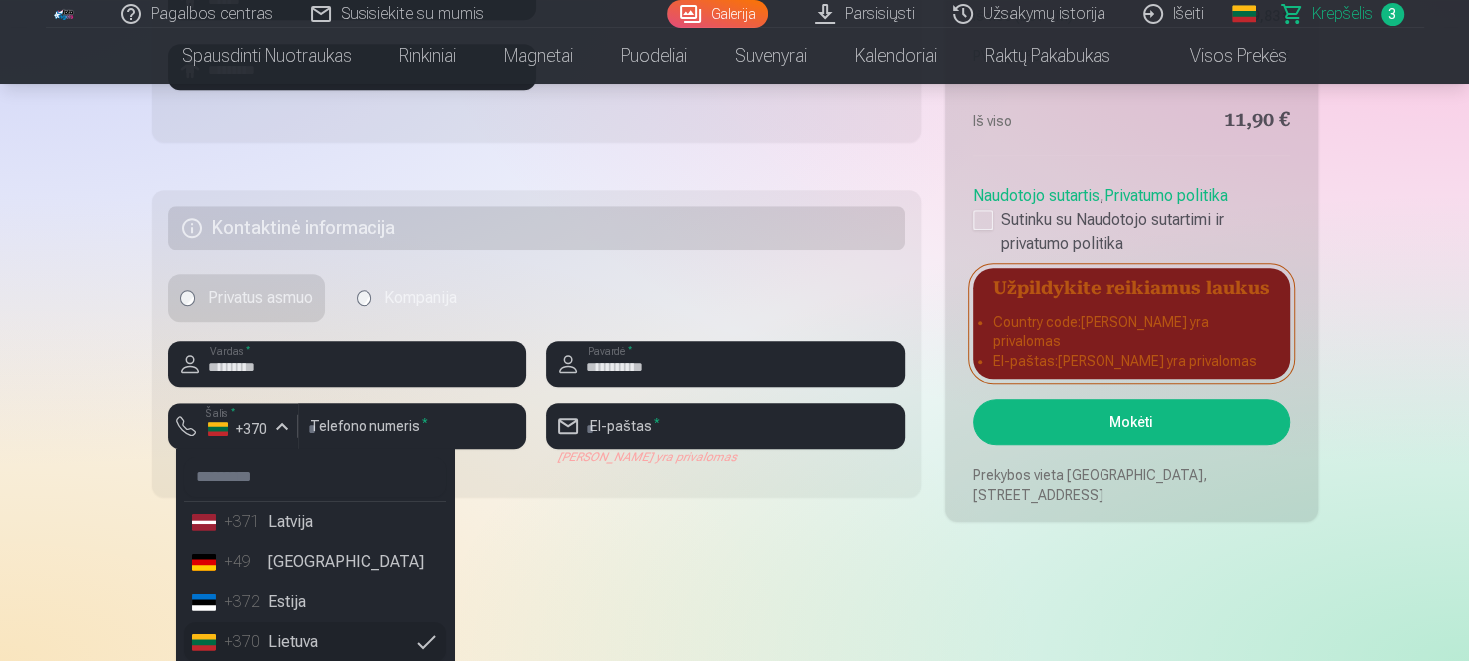
click at [313, 639] on li "+370 Lietuva" at bounding box center [315, 642] width 263 height 40
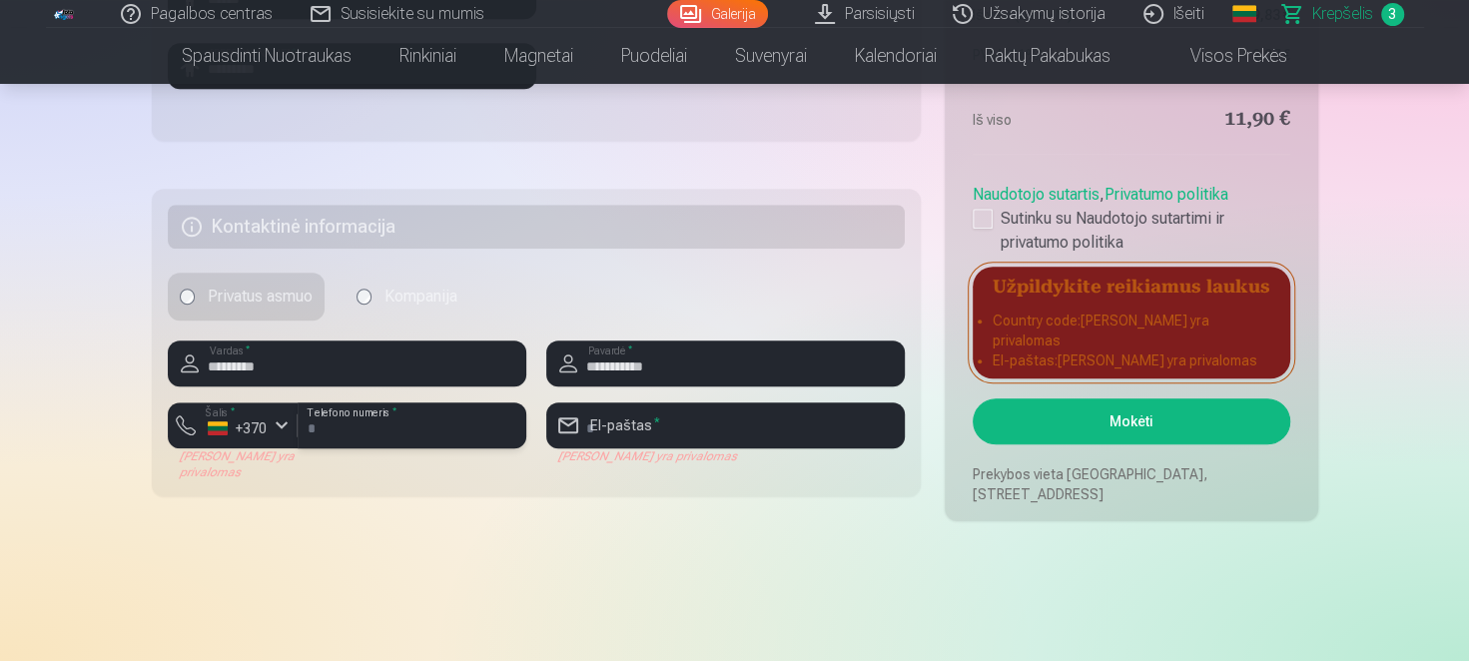
drag, startPoint x: 412, startPoint y: 428, endPoint x: 429, endPoint y: 434, distance: 18.0
click at [412, 428] on input "********" at bounding box center [412, 425] width 229 height 46
click at [690, 437] on input "email" at bounding box center [725, 425] width 358 height 46
type input "**********"
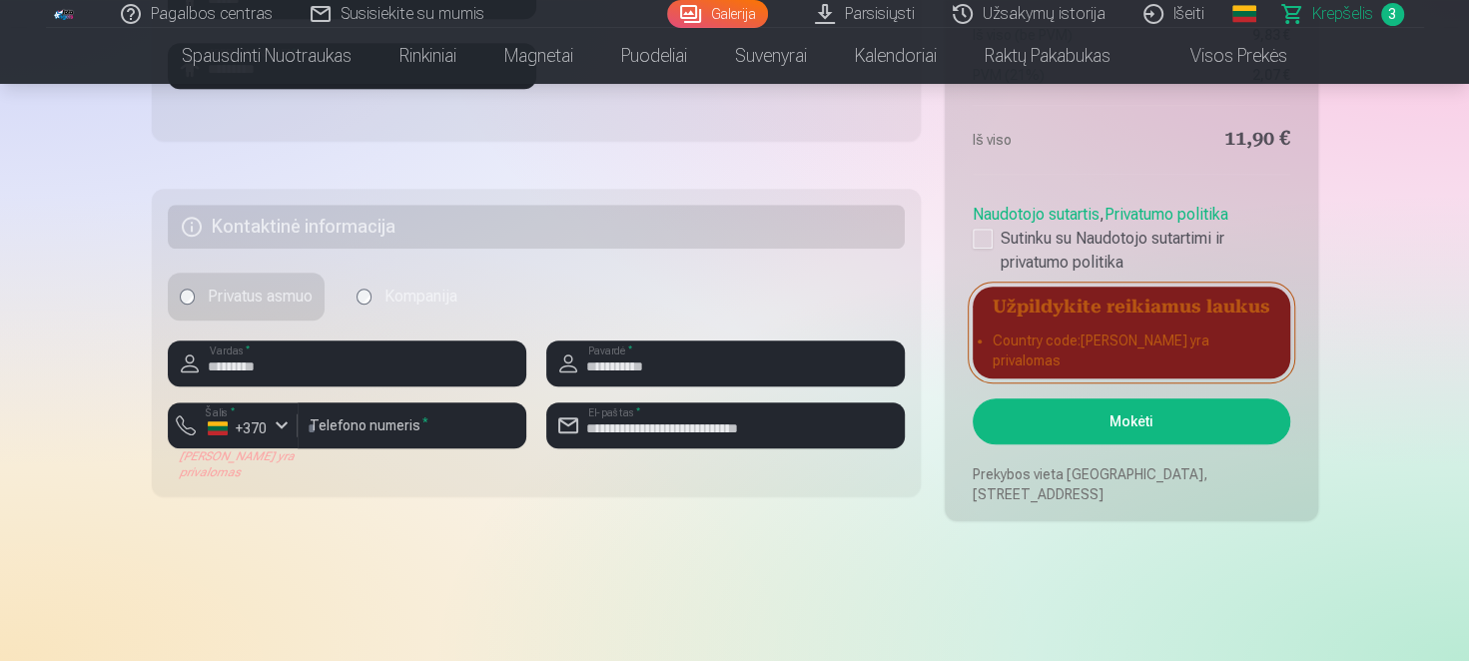
click at [852, 489] on fieldset "**********" at bounding box center [537, 343] width 770 height 308
click at [1066, 436] on button "Mokėti" at bounding box center [1130, 421] width 317 height 46
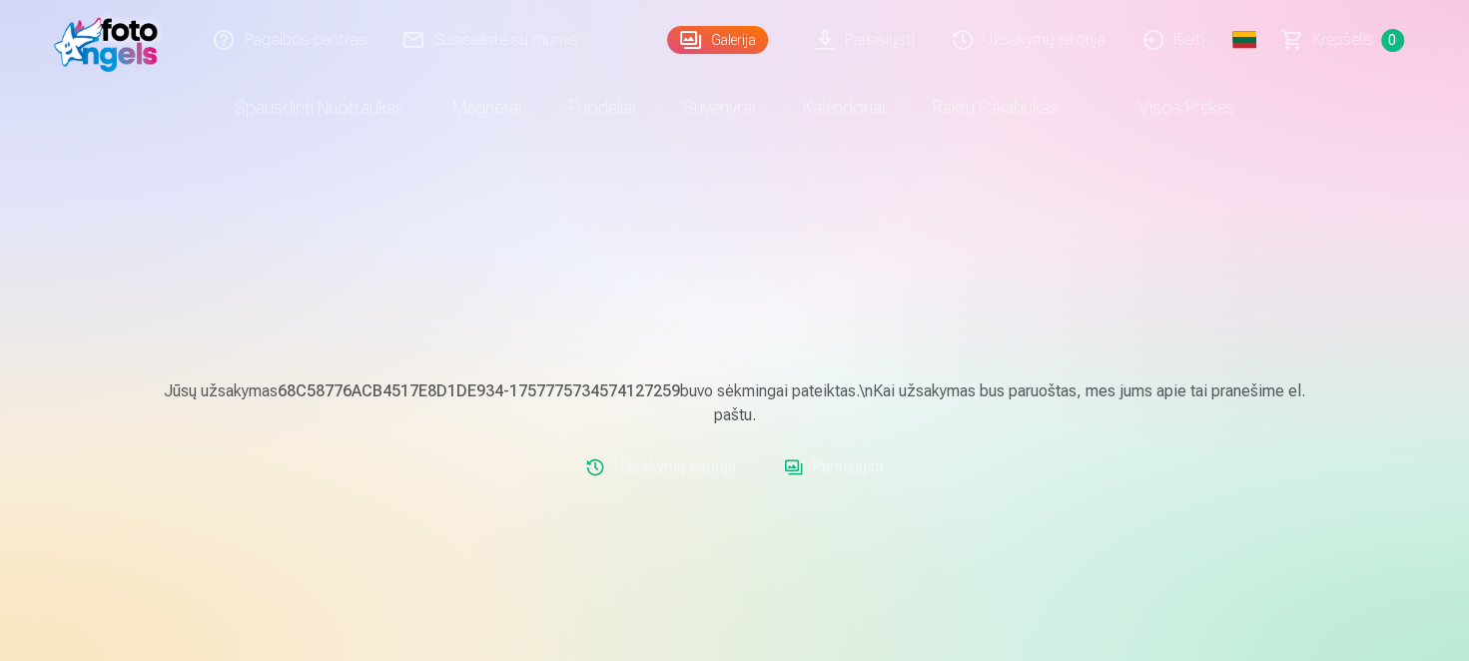
click at [1167, 34] on link "Išeiti" at bounding box center [1174, 40] width 99 height 80
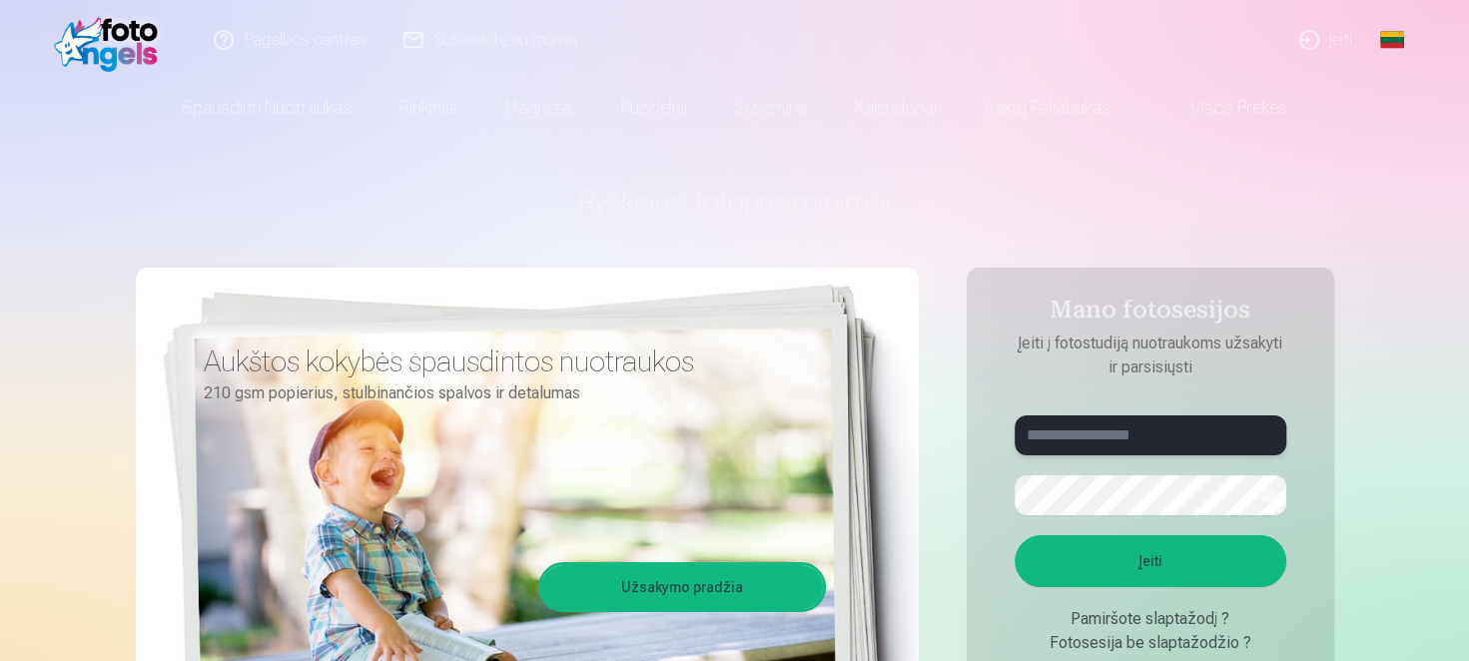
click at [1193, 427] on input "text" at bounding box center [1150, 435] width 272 height 40
type input "*"
type input "**********"
click at [1262, 493] on button "button" at bounding box center [1266, 495] width 38 height 38
click at [1131, 571] on button "Įeiti" at bounding box center [1150, 561] width 272 height 52
